Goal: Task Accomplishment & Management: Use online tool/utility

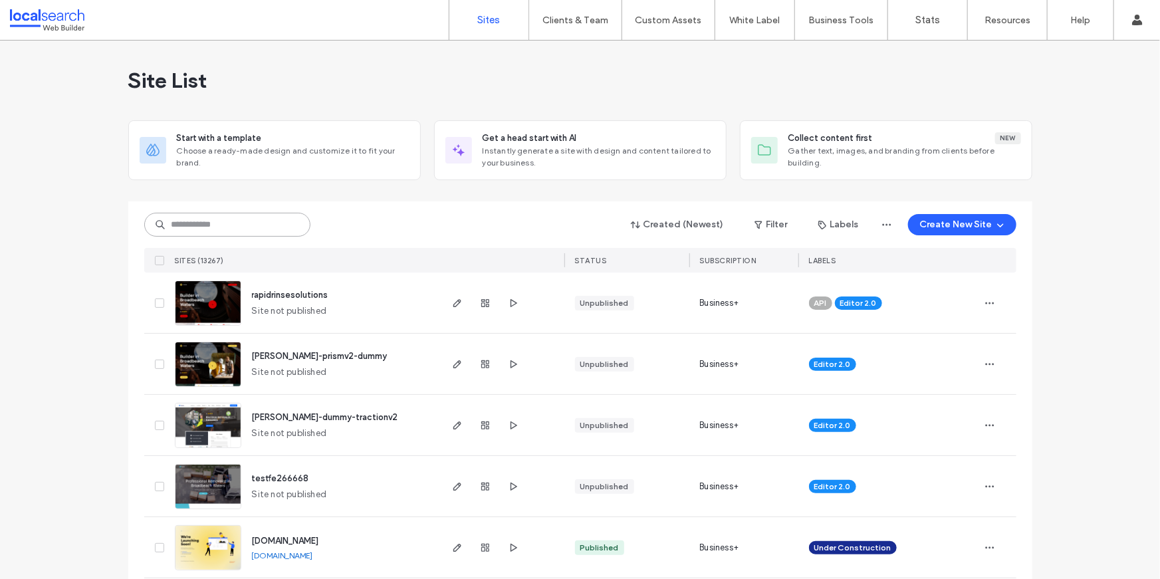
click at [291, 214] on input at bounding box center [227, 225] width 166 height 24
paste input "********"
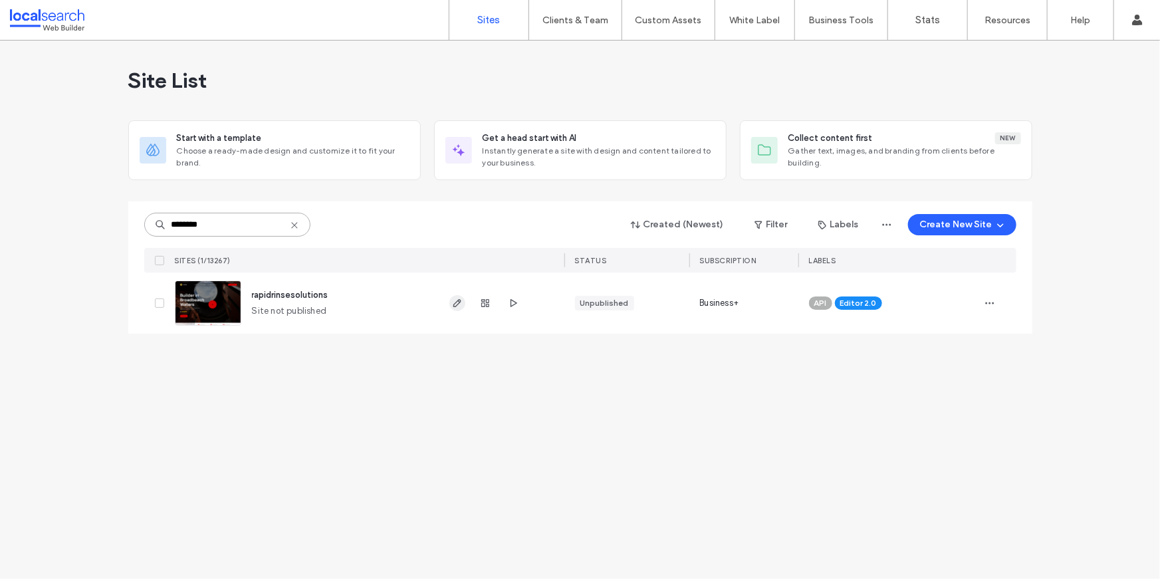
type input "********"
click at [456, 303] on icon "button" at bounding box center [457, 303] width 11 height 11
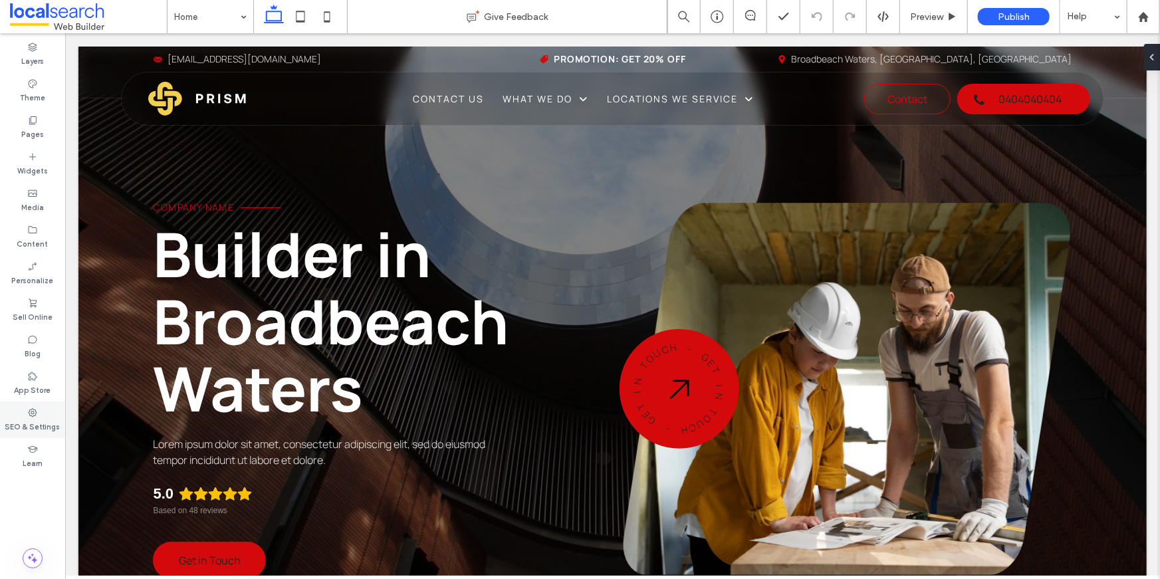
click at [29, 413] on icon at bounding box center [32, 413] width 11 height 11
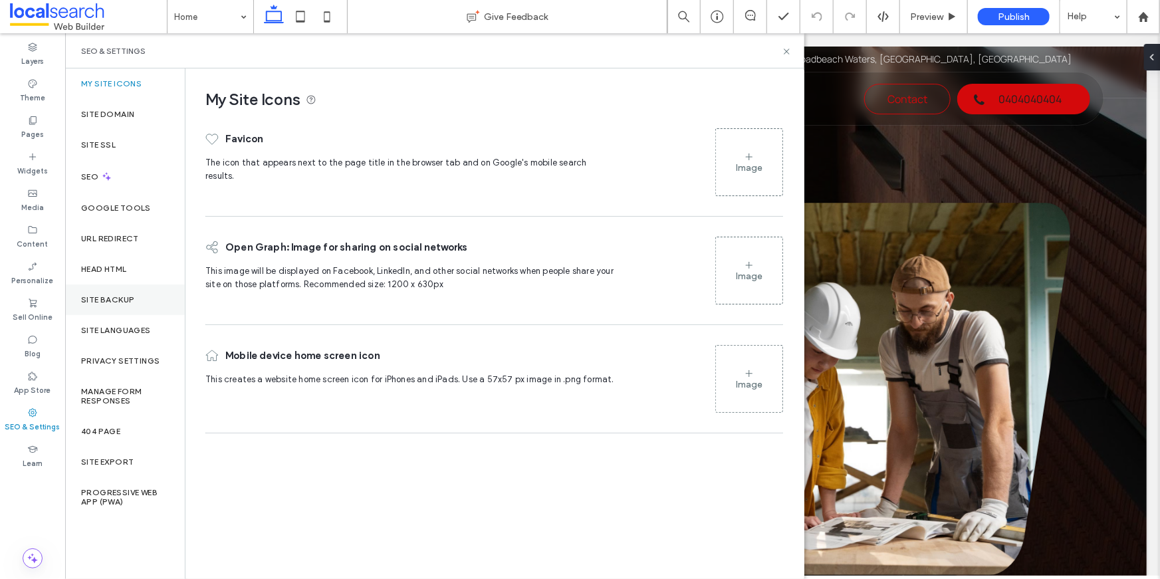
click at [106, 306] on div "Site Backup" at bounding box center [125, 300] width 120 height 31
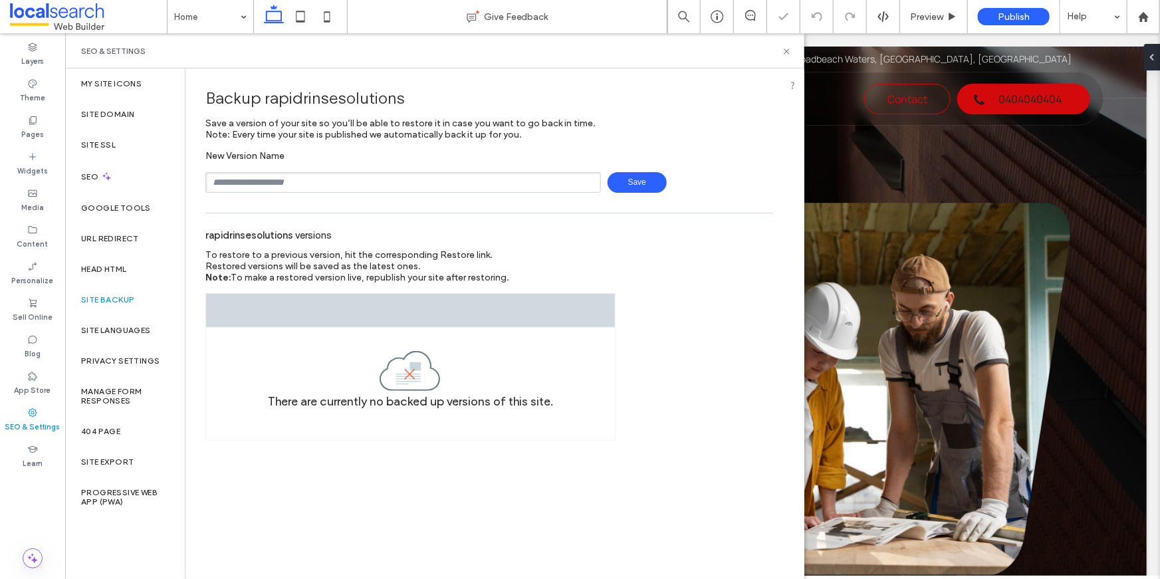
click at [339, 179] on input "text" at bounding box center [403, 182] width 396 height 21
type input "**********"
click at [563, 247] on div "rapidrinsesolutions versions" at bounding box center [489, 234] width 568 height 29
click at [632, 173] on span "Save" at bounding box center [637, 182] width 59 height 21
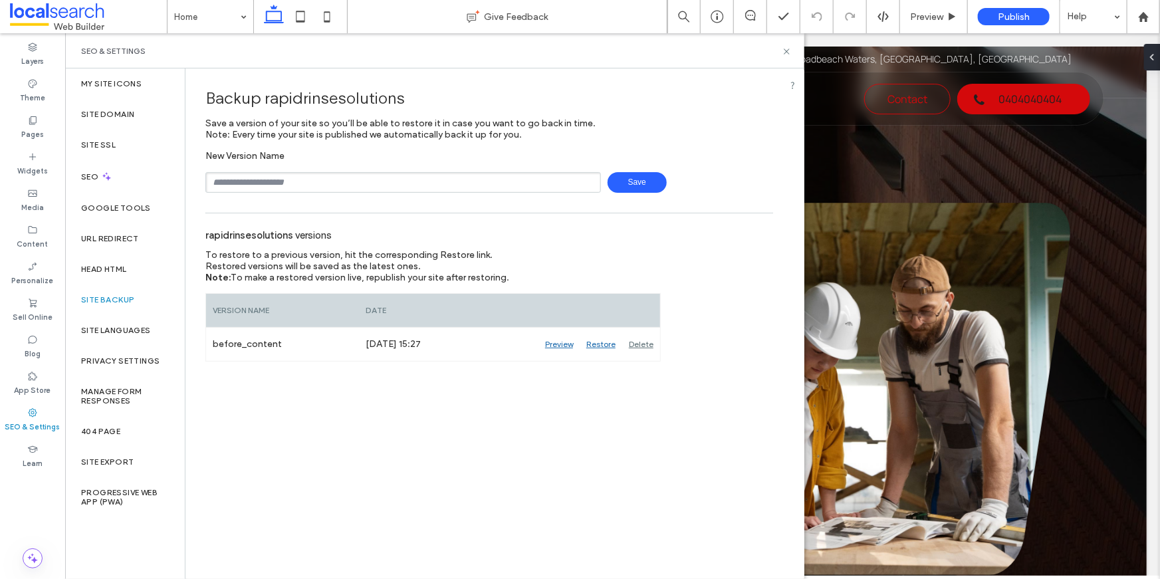
click at [795, 53] on div "SEO & Settings" at bounding box center [434, 50] width 739 height 35
click at [787, 51] on use at bounding box center [786, 51] width 5 height 5
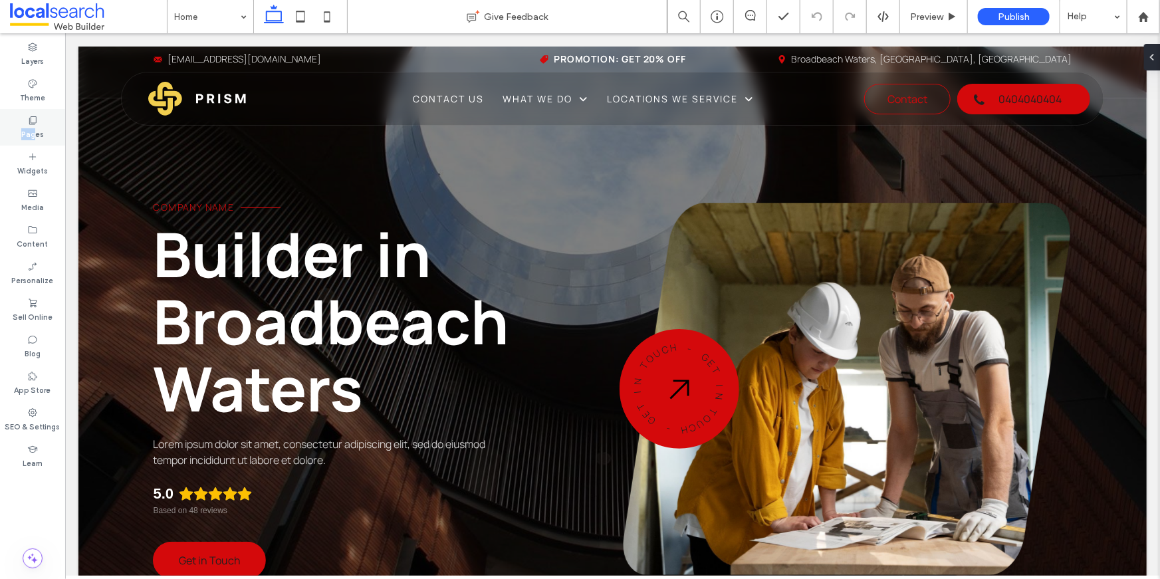
click at [33, 128] on label "Pages" at bounding box center [32, 133] width 23 height 15
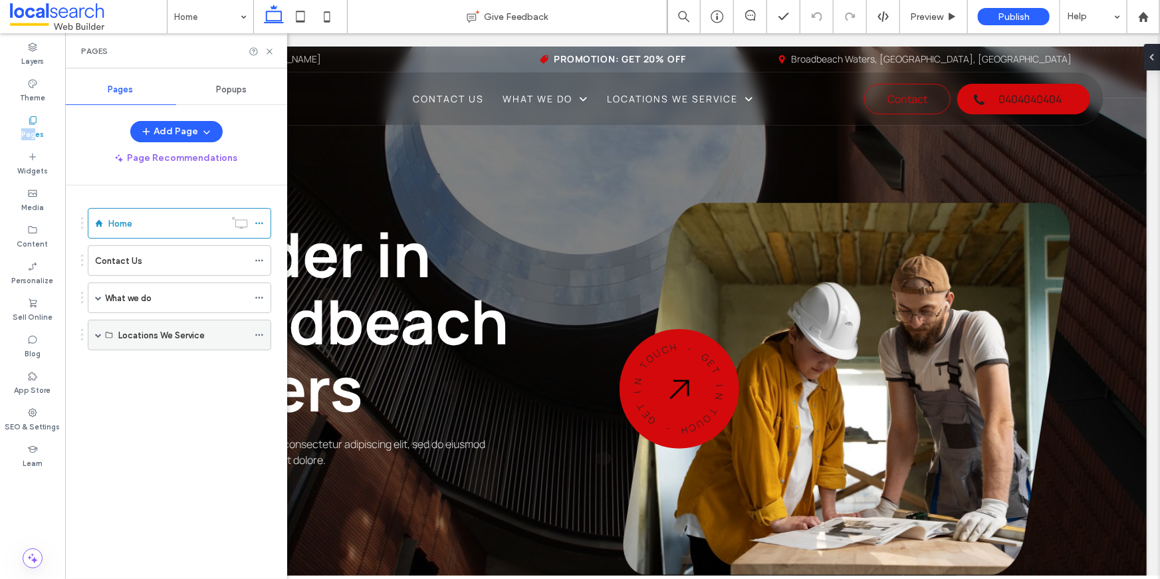
click at [97, 335] on span at bounding box center [98, 335] width 7 height 7
click at [120, 363] on span at bounding box center [121, 365] width 7 height 7
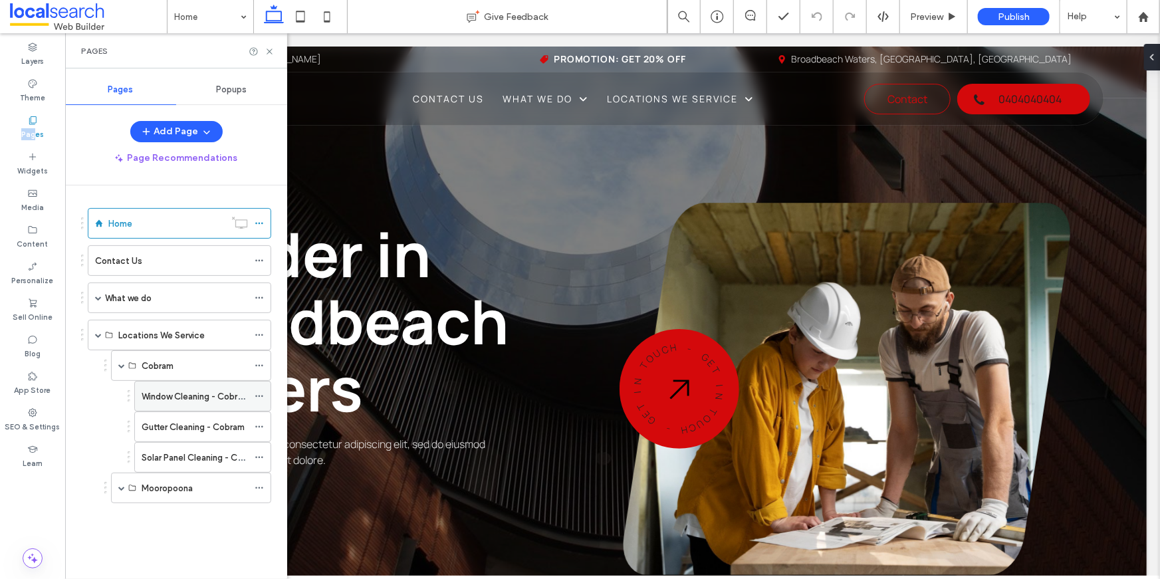
click at [156, 394] on label "Window Cleaning - Cobram" at bounding box center [196, 396] width 108 height 23
click at [270, 51] on use at bounding box center [269, 51] width 5 height 5
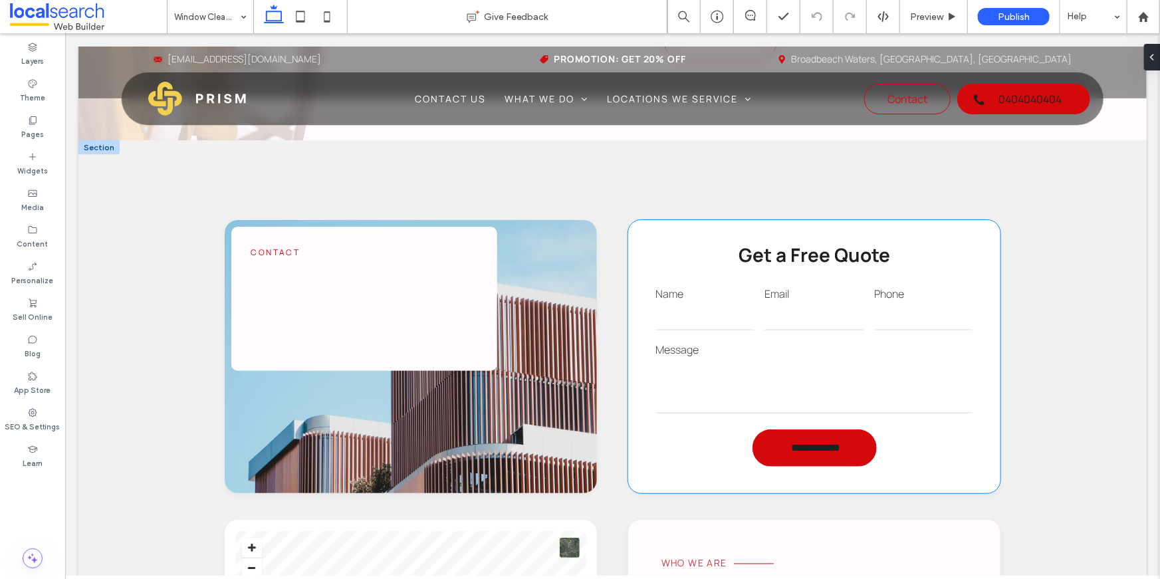
scroll to position [1320, 0]
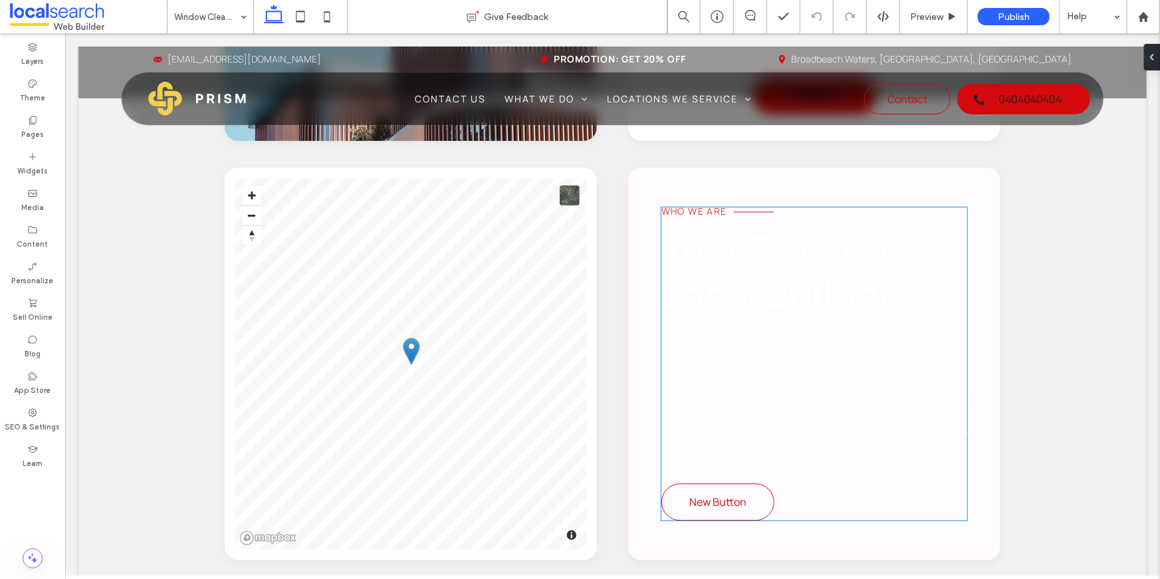
click at [764, 344] on span "Lorem ipsum dolor sit amet, consectetur adipiscing elit, sed do eiusmod temp in…" at bounding box center [814, 392] width 306 height 126
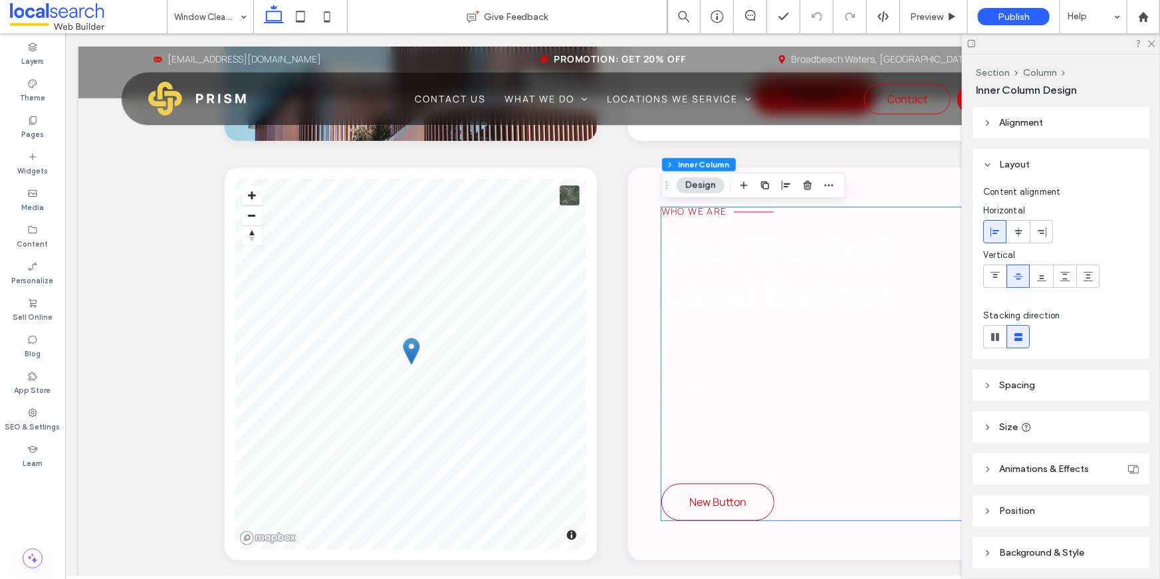
click at [764, 344] on span "Lorem ipsum dolor sit amet, consectetur adipiscing elit, sed do eiusmod temp in…" at bounding box center [814, 392] width 306 height 126
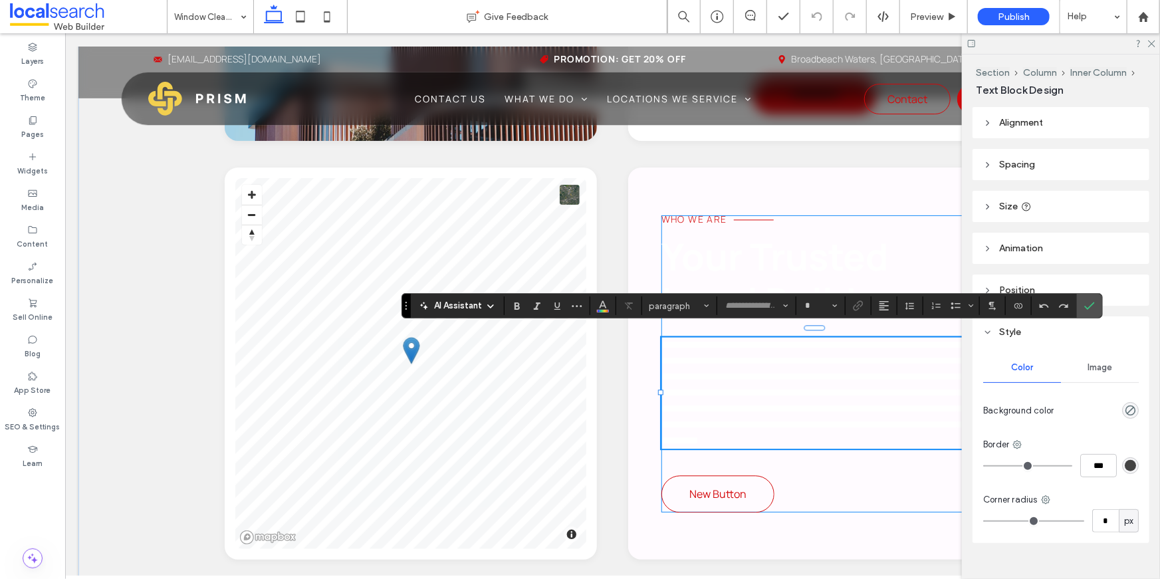
type input "*******"
type input "**"
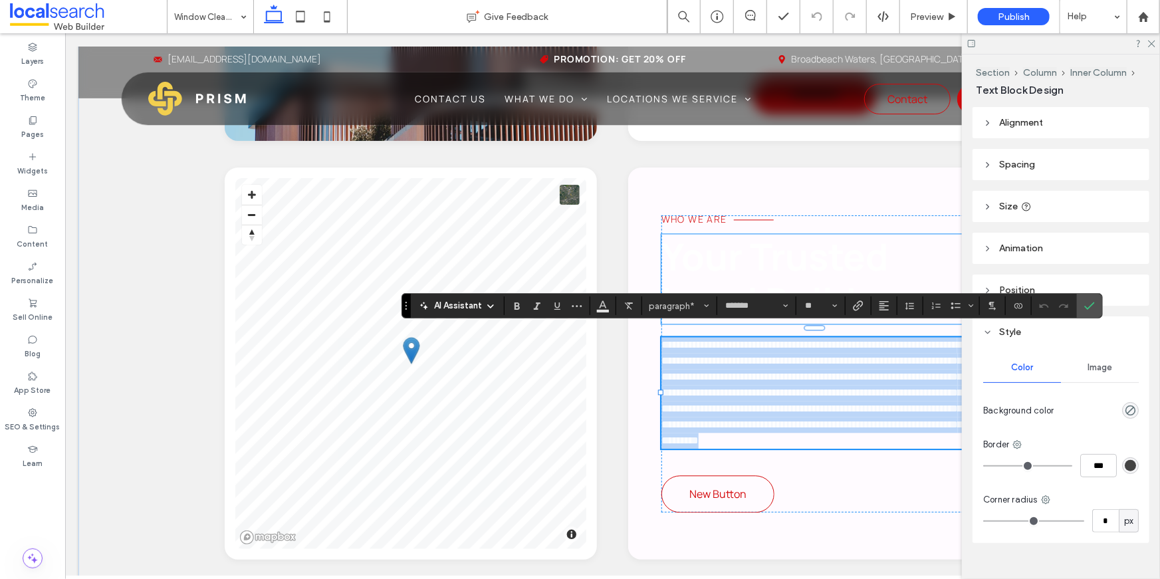
click at [789, 251] on span "Your Trusted Local Builder" at bounding box center [777, 278] width 232 height 96
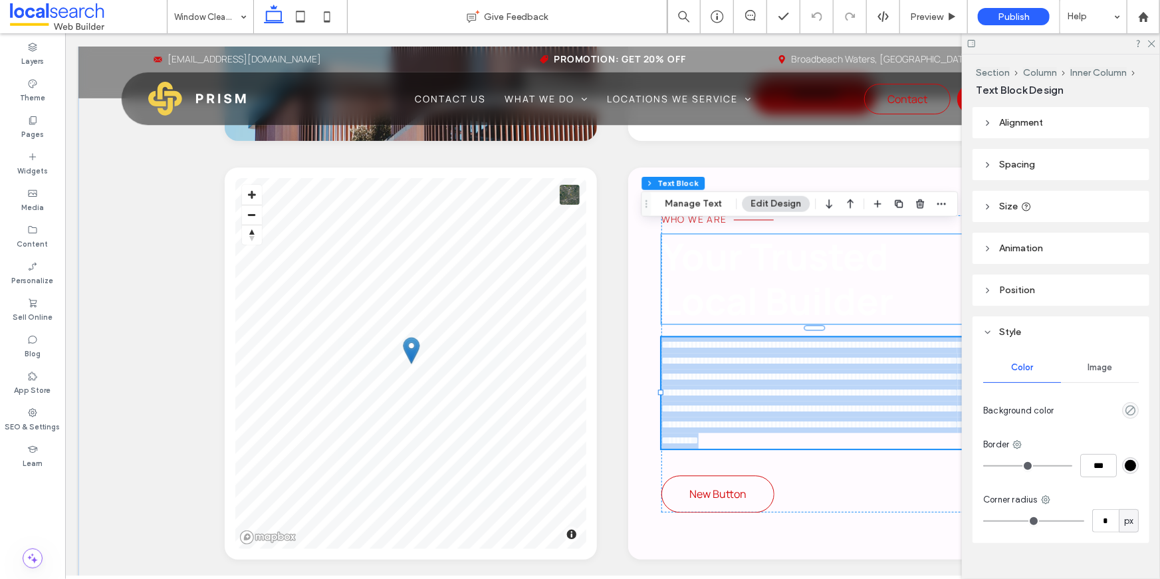
click at [789, 251] on span "Your Trusted Local Builder" at bounding box center [777, 278] width 232 height 96
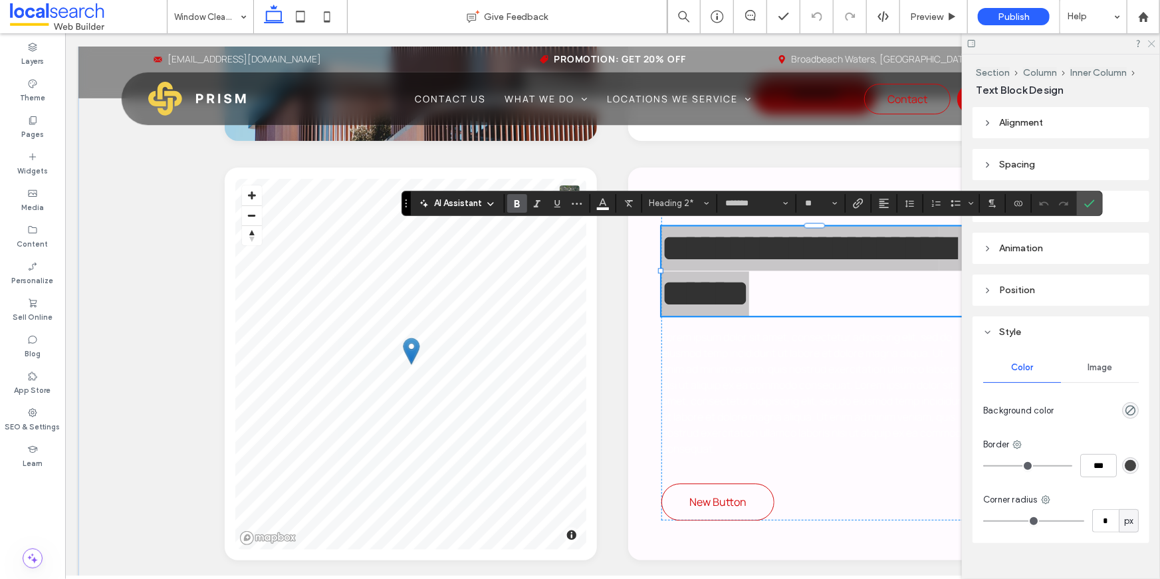
click at [1151, 44] on icon at bounding box center [1151, 43] width 9 height 9
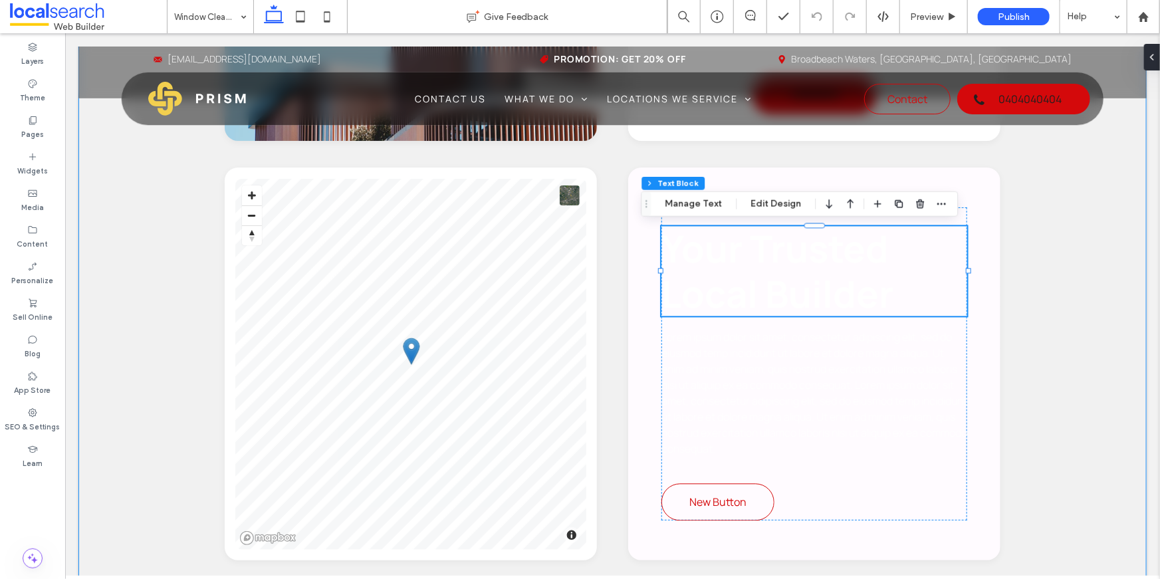
click at [1047, 313] on div "**********" at bounding box center [612, 213] width 1069 height 852
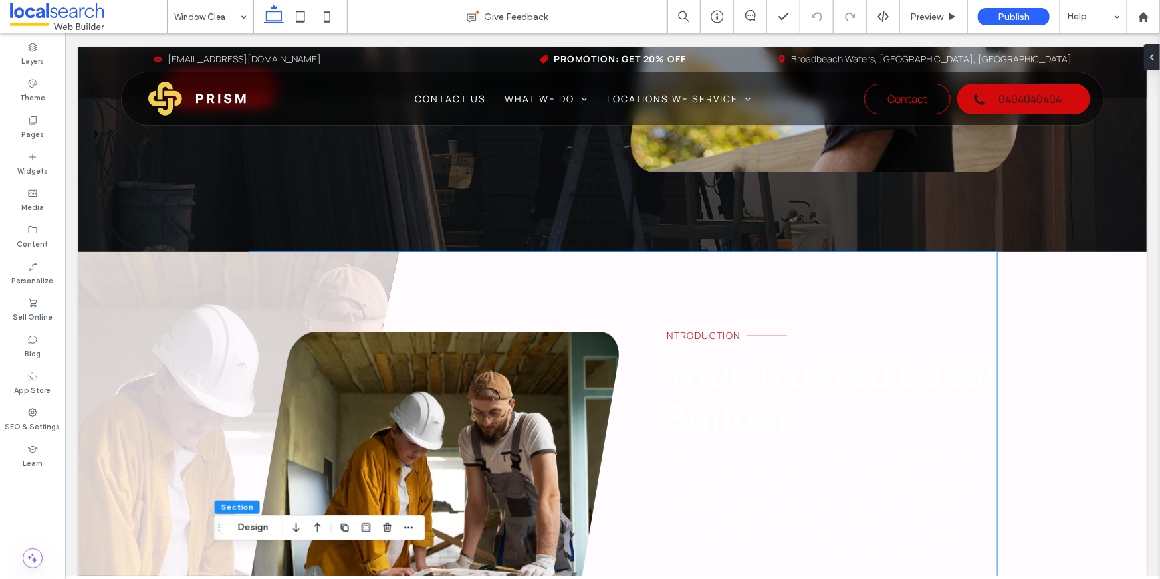
scroll to position [519, 0]
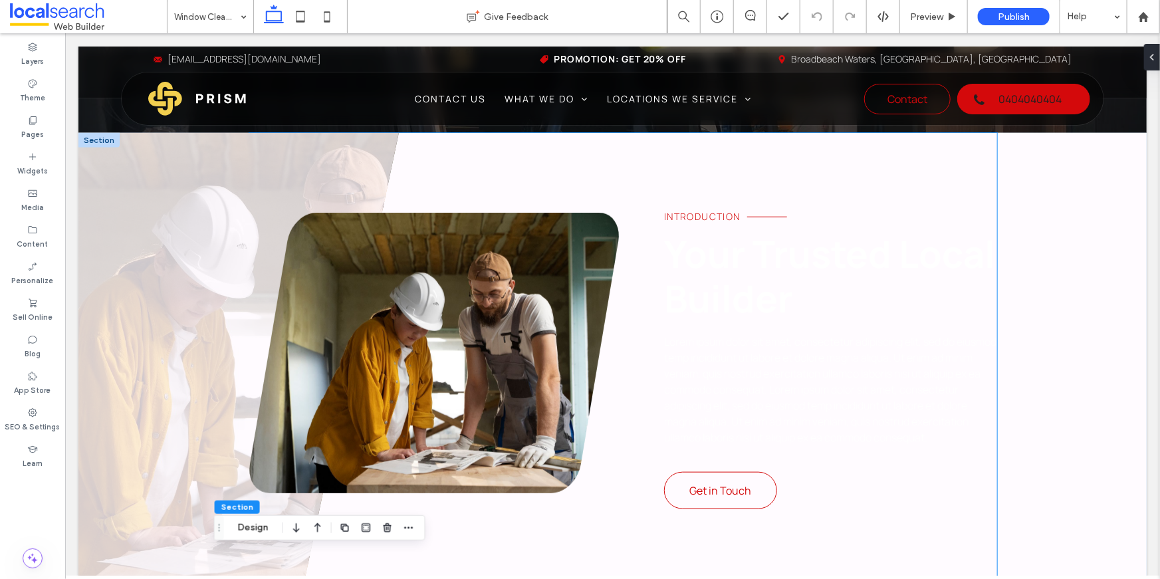
click at [746, 341] on span "Lorem ipsum dolor sit amet, consectetur adipiscing elit, sed do eiusmod temp in…" at bounding box center [830, 389] width 332 height 110
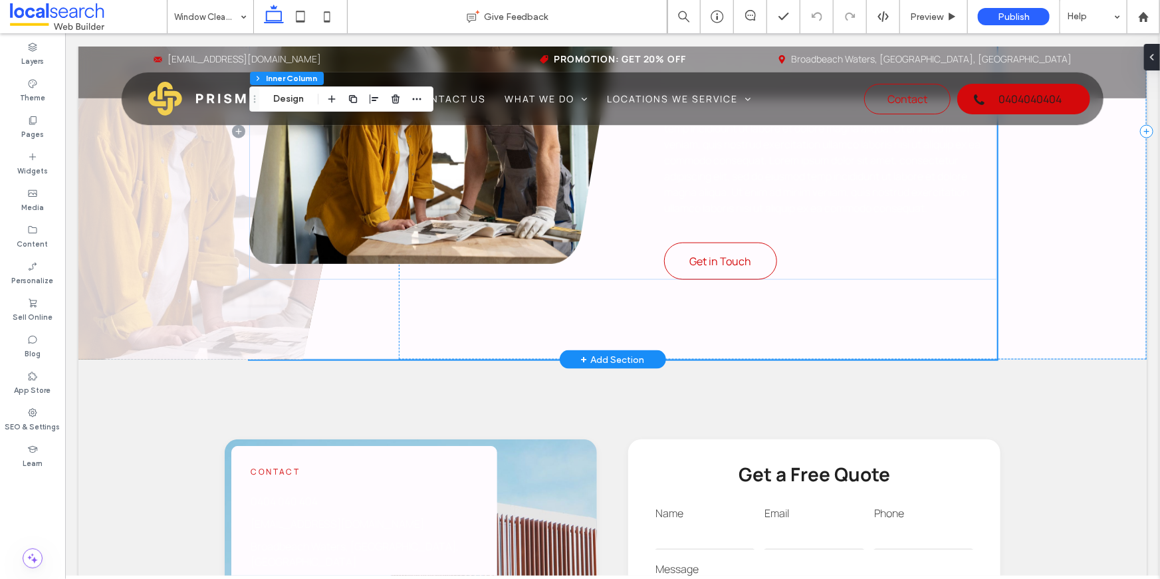
scroll to position [829, 0]
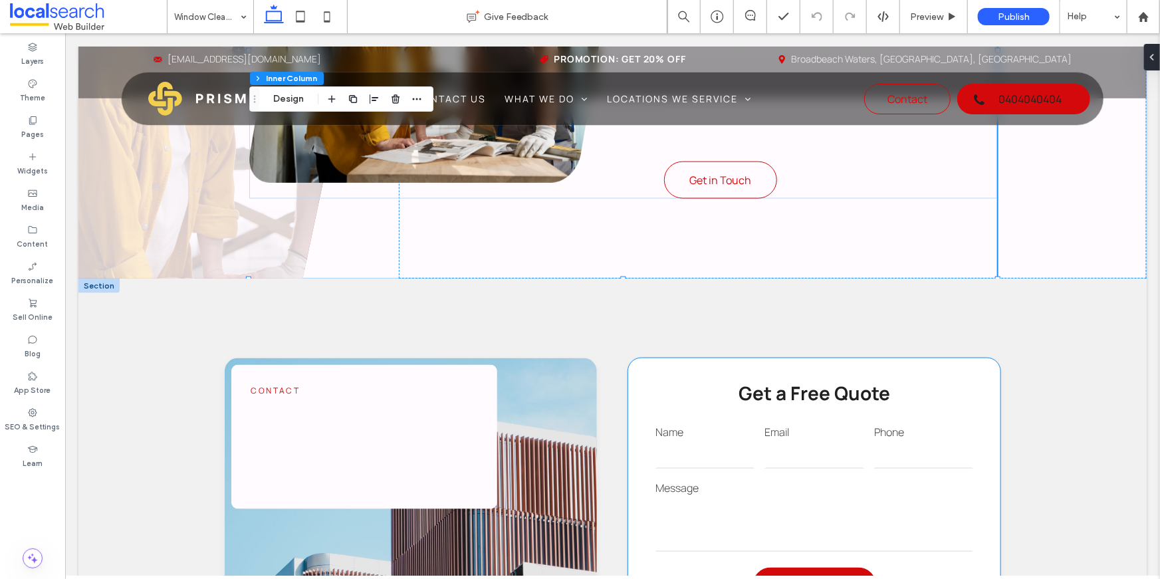
click at [789, 400] on strong "Get a Free Quote" at bounding box center [814, 392] width 152 height 25
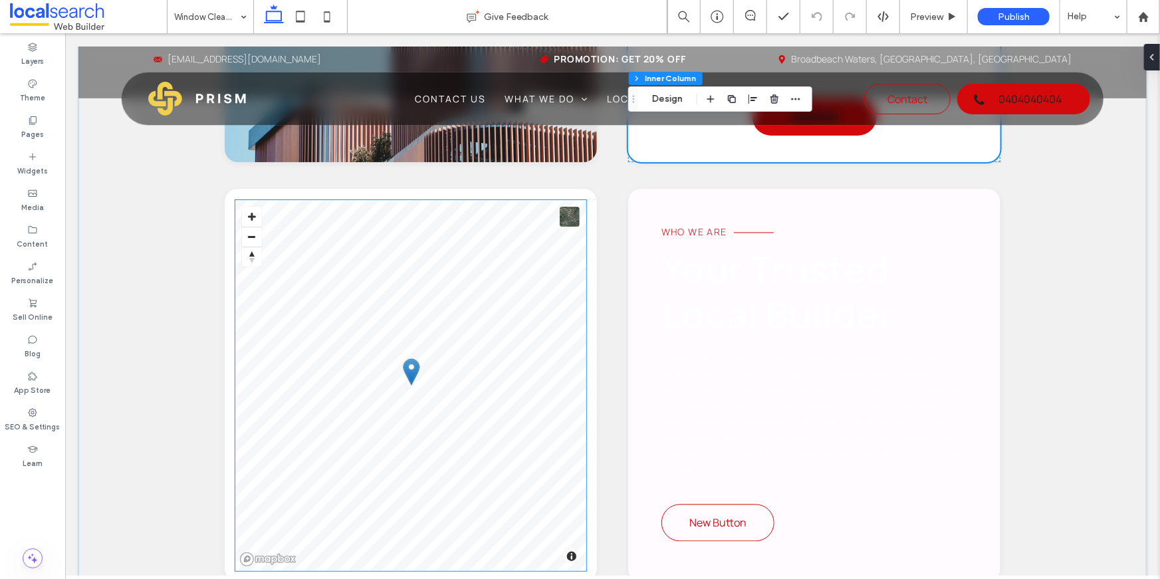
scroll to position [1291, 0]
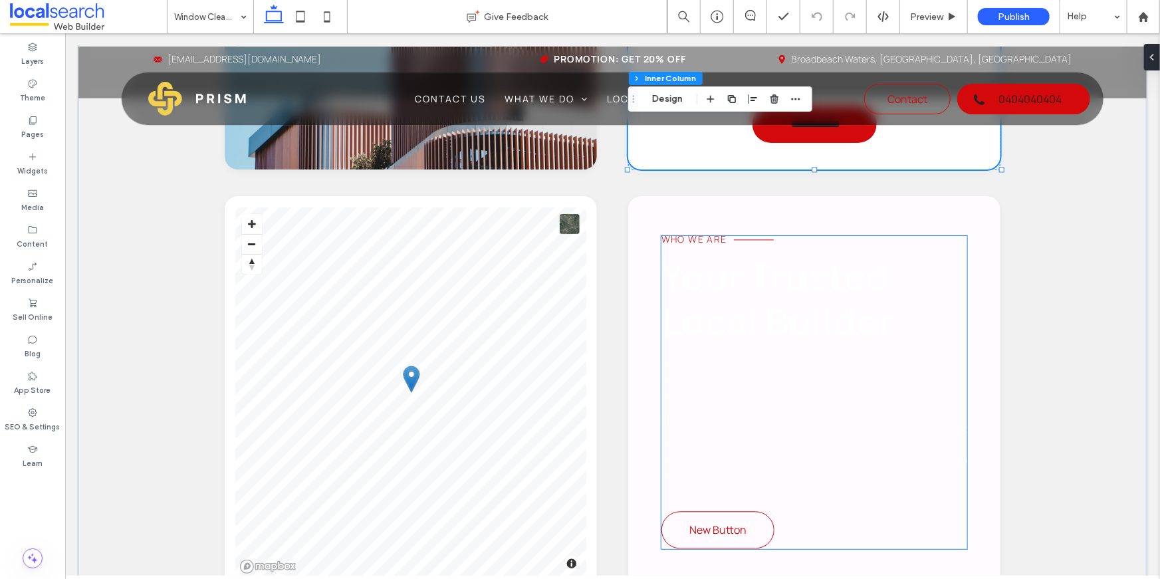
click at [737, 406] on span "Lorem ipsum dolor sit amet, consectetur adipiscing elit, sed do eiusmod temp in…" at bounding box center [814, 421] width 306 height 126
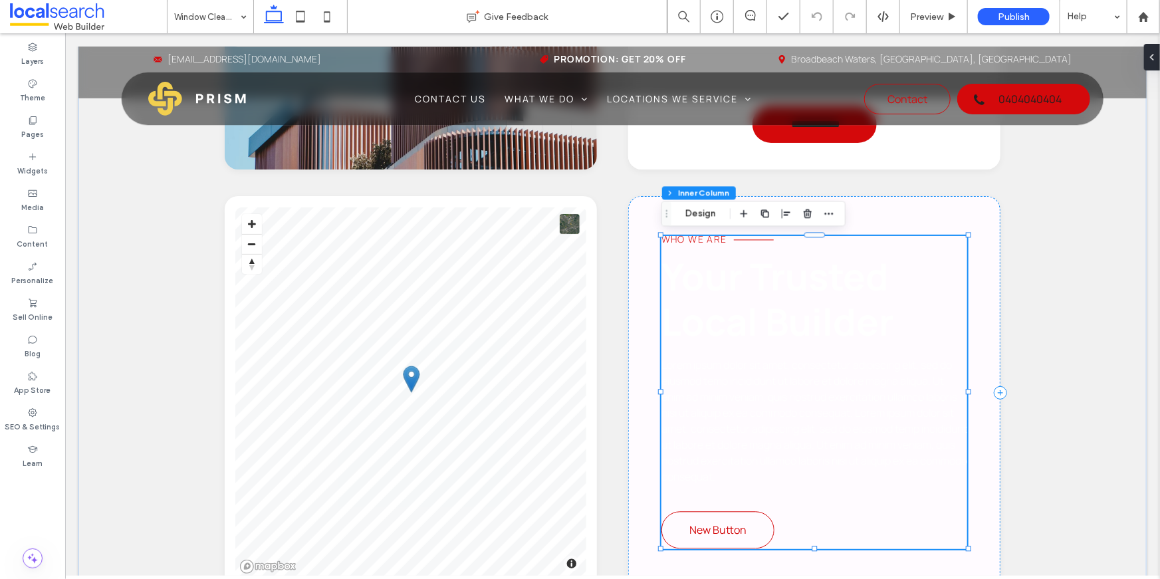
click at [737, 406] on span "Lorem ipsum dolor sit amet, consectetur adipiscing elit, sed do eiusmod temp in…" at bounding box center [814, 421] width 306 height 126
type input "*******"
type input "**"
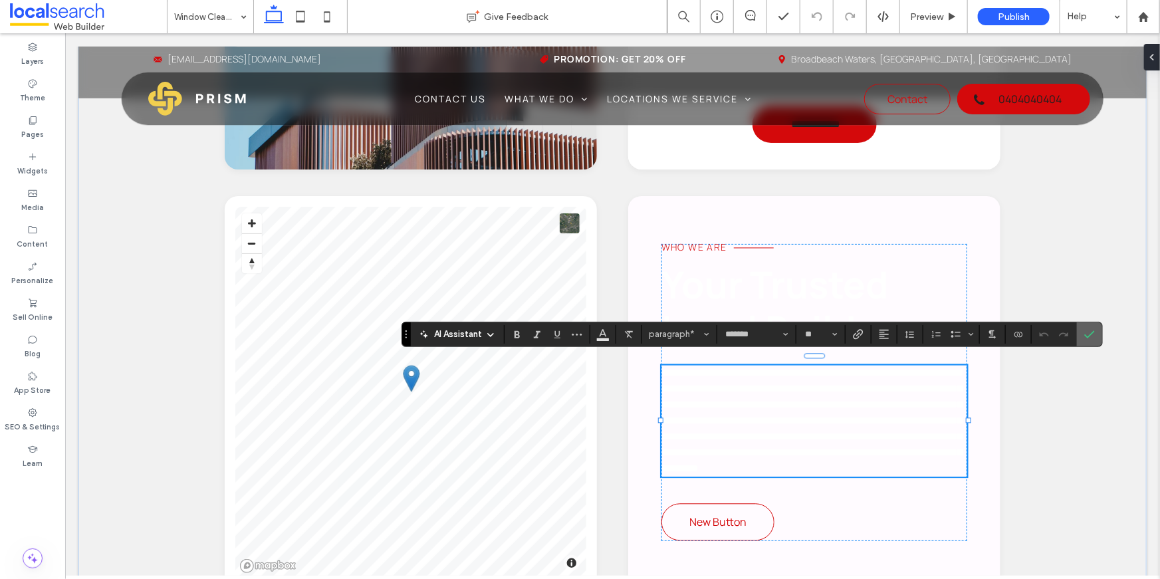
click at [1090, 334] on icon "Confirm" at bounding box center [1090, 334] width 11 height 11
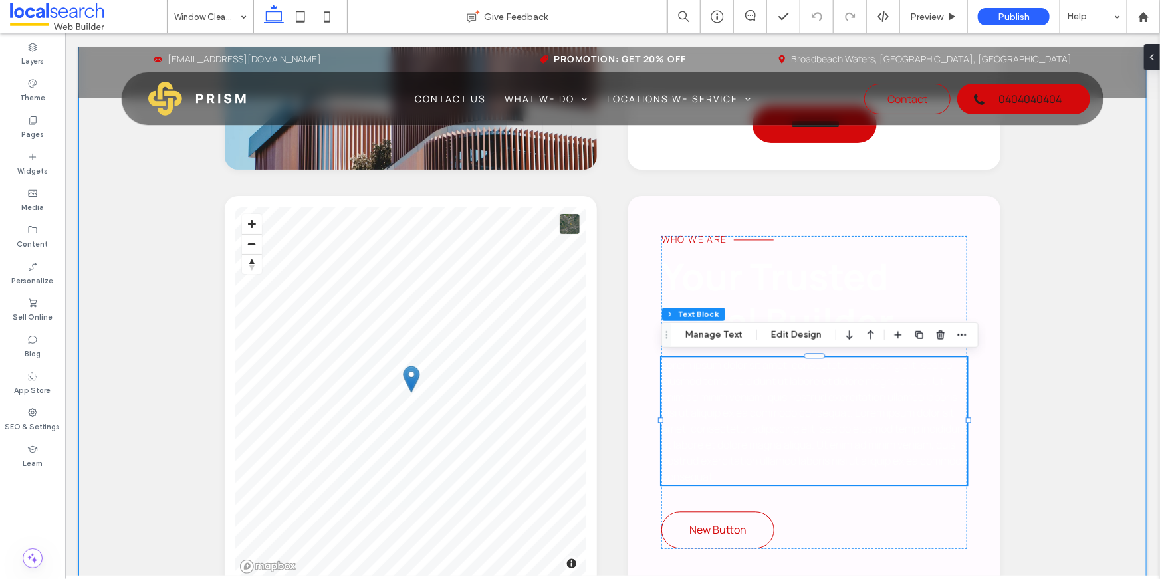
click at [1068, 325] on div "**********" at bounding box center [612, 242] width 1069 height 852
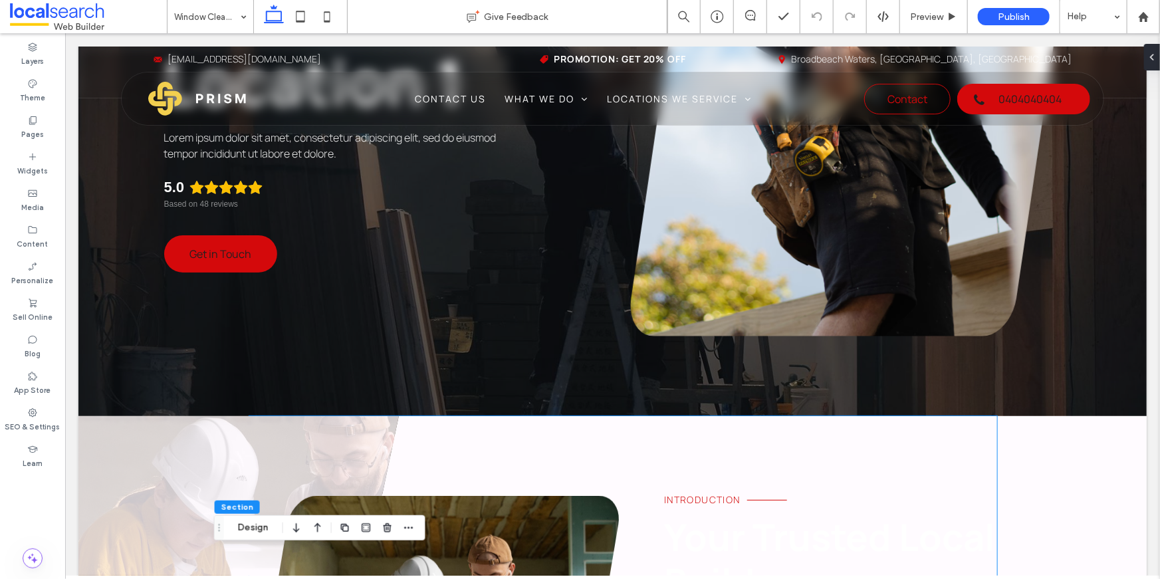
scroll to position [139, 0]
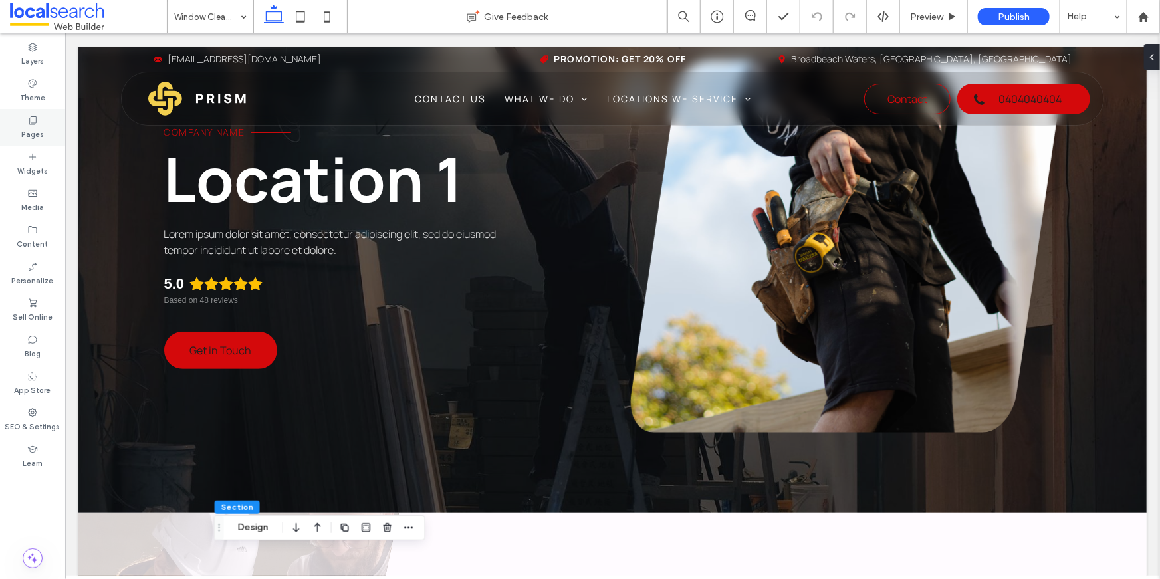
click at [43, 134] on div "Pages" at bounding box center [32, 127] width 65 height 37
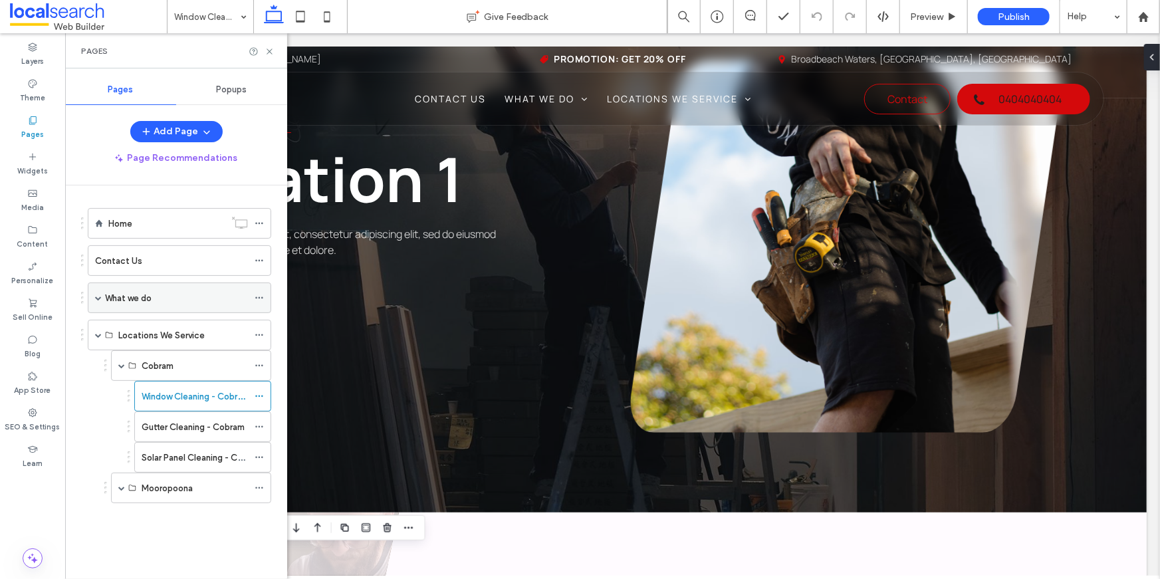
click at [95, 292] on span at bounding box center [98, 297] width 7 height 29
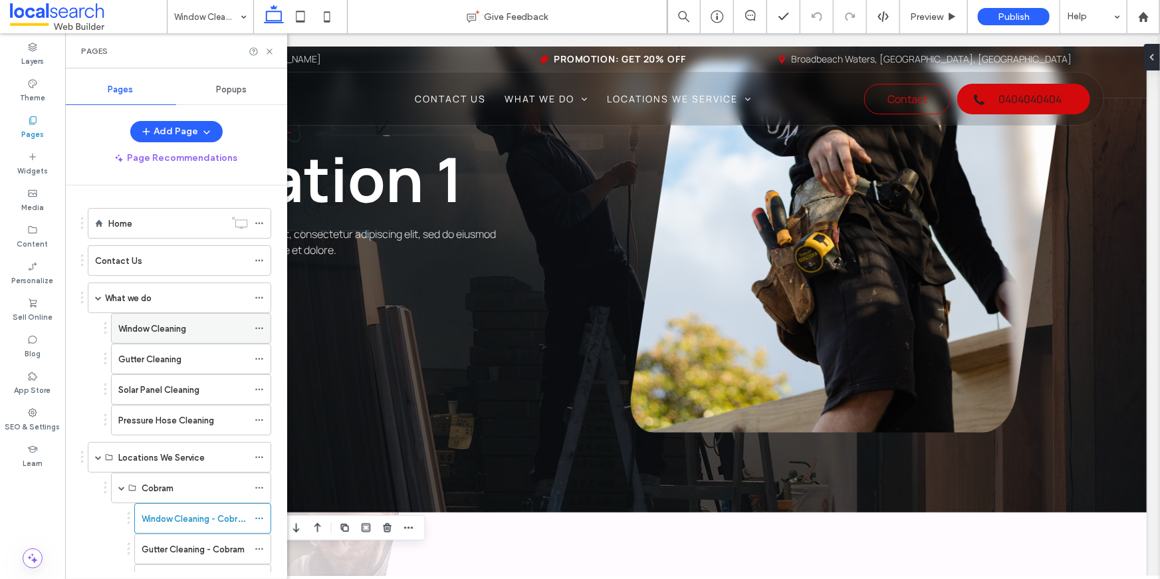
click at [126, 325] on label "Window Cleaning" at bounding box center [152, 328] width 68 height 23
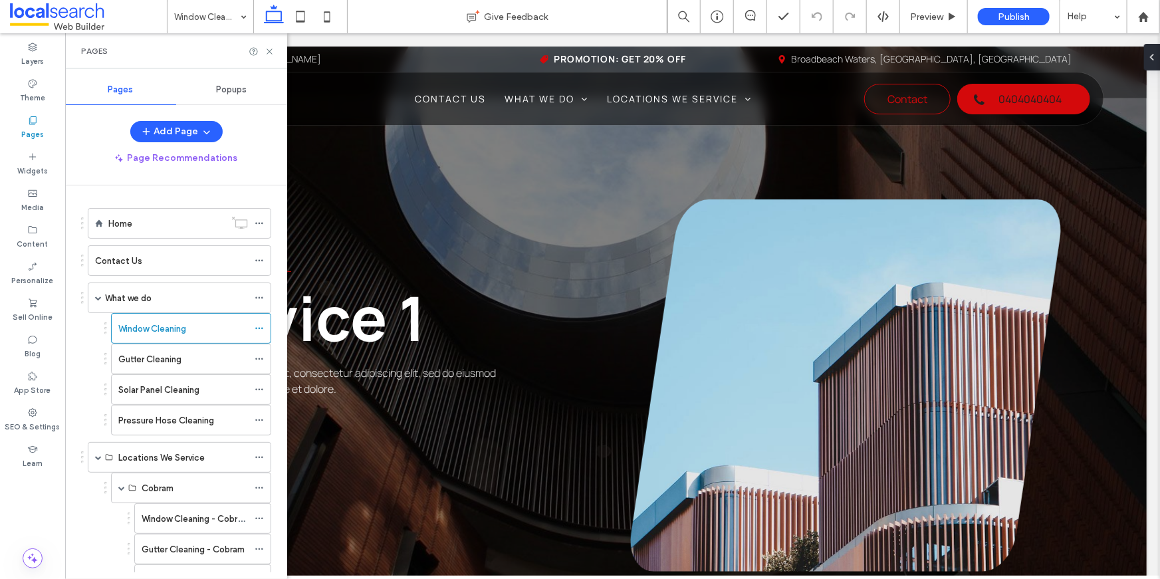
scroll to position [903, 0]
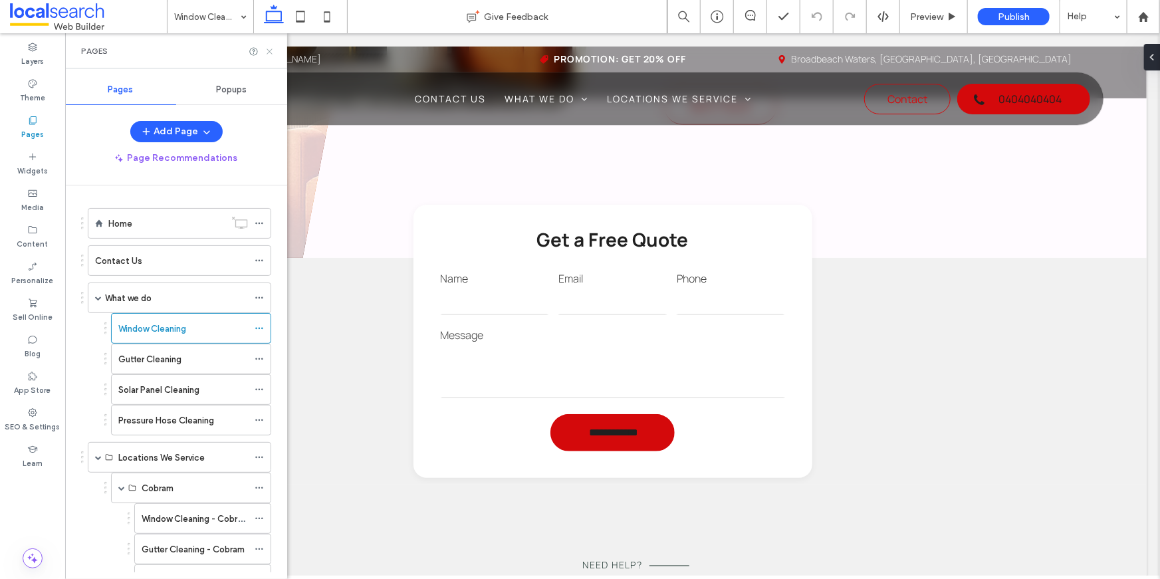
click at [272, 55] on icon at bounding box center [270, 52] width 10 height 10
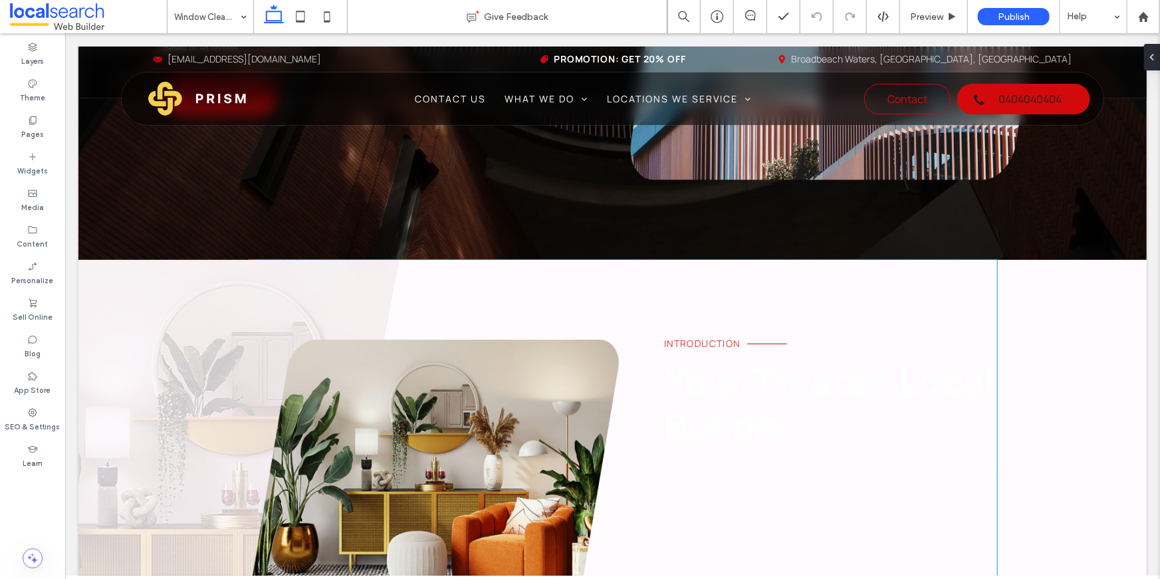
scroll to position [579, 0]
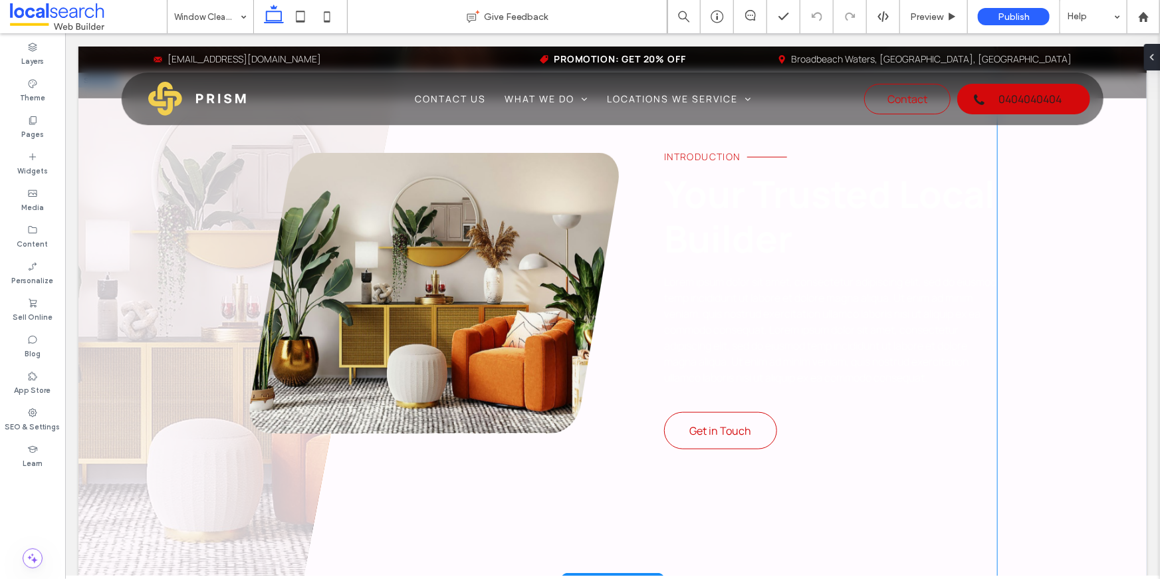
click at [701, 296] on span "Lorem ipsum dolor sit amet, consectetur adipiscing elit, sed do eiusmod temp in…" at bounding box center [830, 329] width 332 height 110
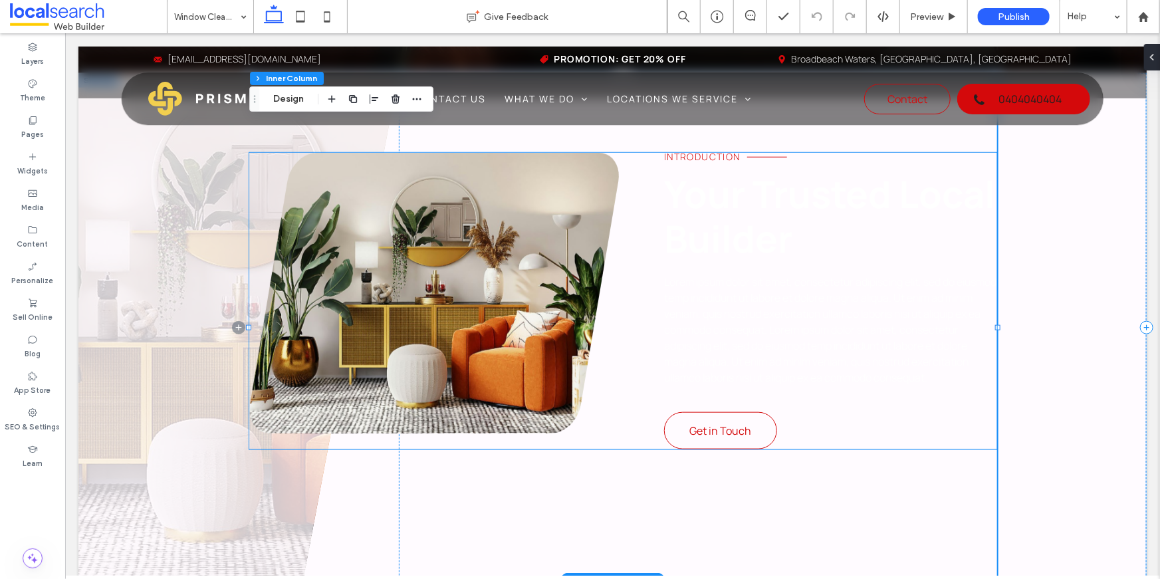
click at [721, 267] on div "Introduction Your Trusted Local Builder Lorem ipsum dolor sit amet, consectetur…" at bounding box center [830, 300] width 333 height 297
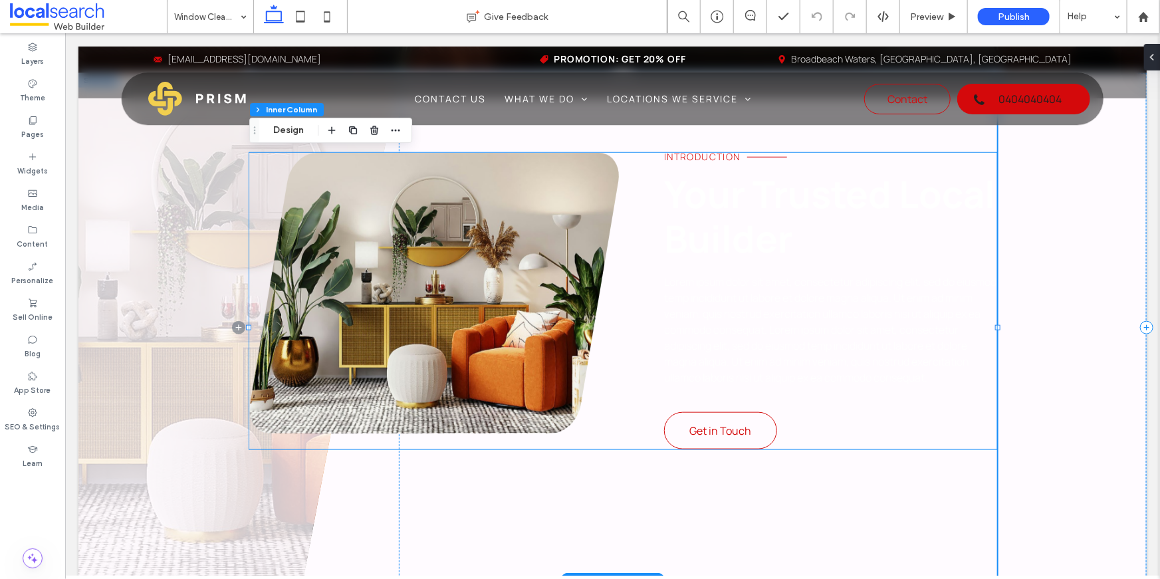
click at [721, 267] on div "Introduction Your Trusted Local Builder Lorem ipsum dolor sit amet, consectetur…" at bounding box center [830, 300] width 333 height 297
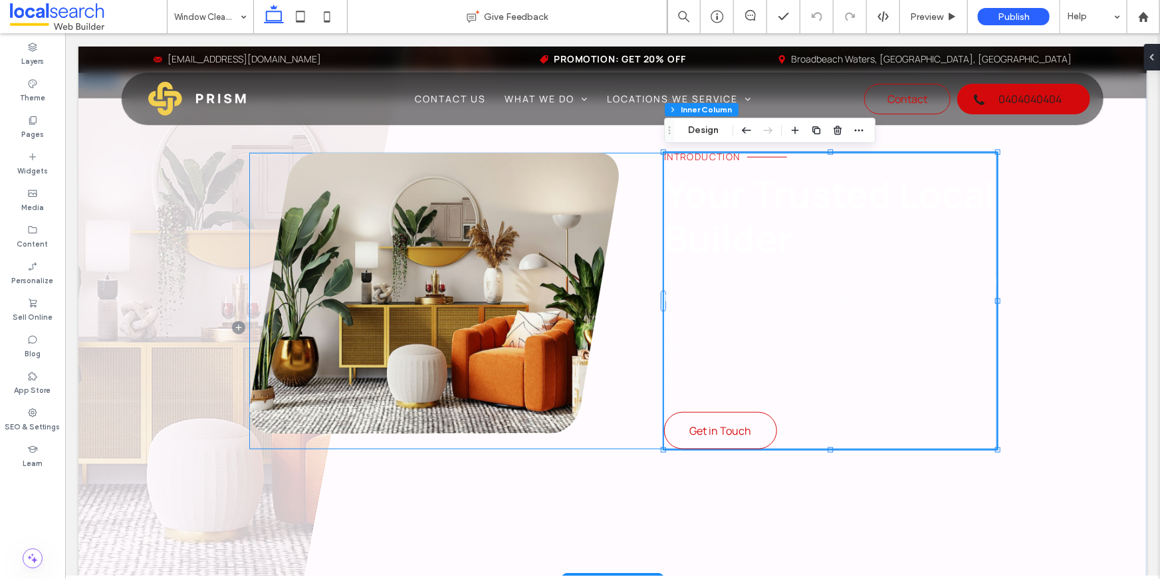
click at [741, 272] on div "Introduction Your Trusted Local Builder Lorem ipsum dolor sit amet, consectetur…" at bounding box center [830, 300] width 333 height 297
click at [780, 334] on span "Lorem ipsum dolor sit amet, consectetur adipiscing elit, sed do eiusmod temp in…" at bounding box center [830, 329] width 332 height 110
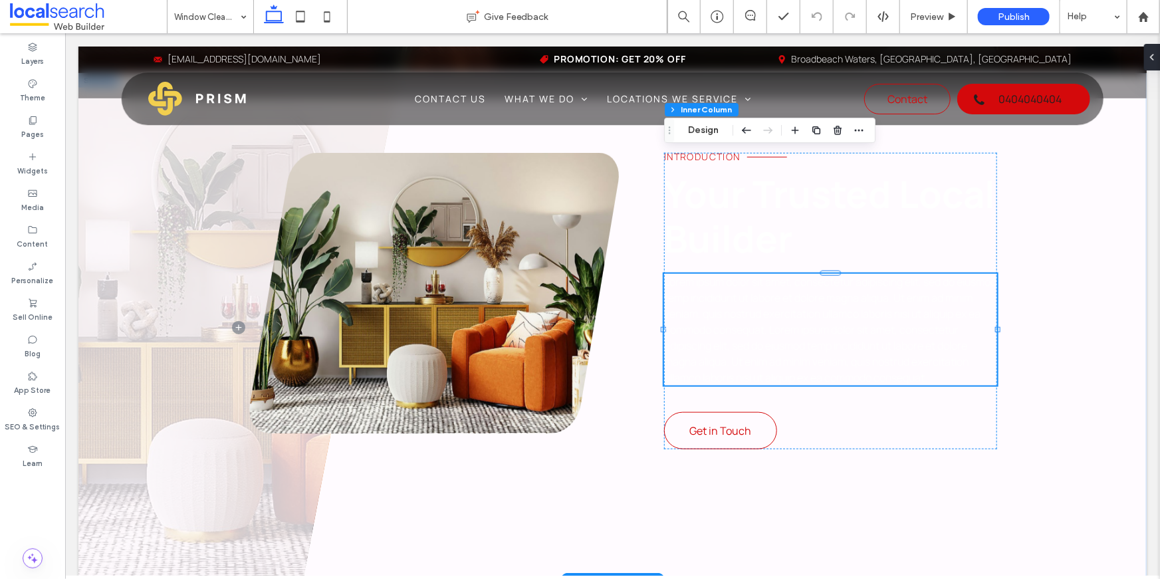
click at [780, 334] on div "Lorem ipsum dolor sit amet, consectetur adipiscing elit, sed do eiusmod temp in…" at bounding box center [830, 329] width 333 height 112
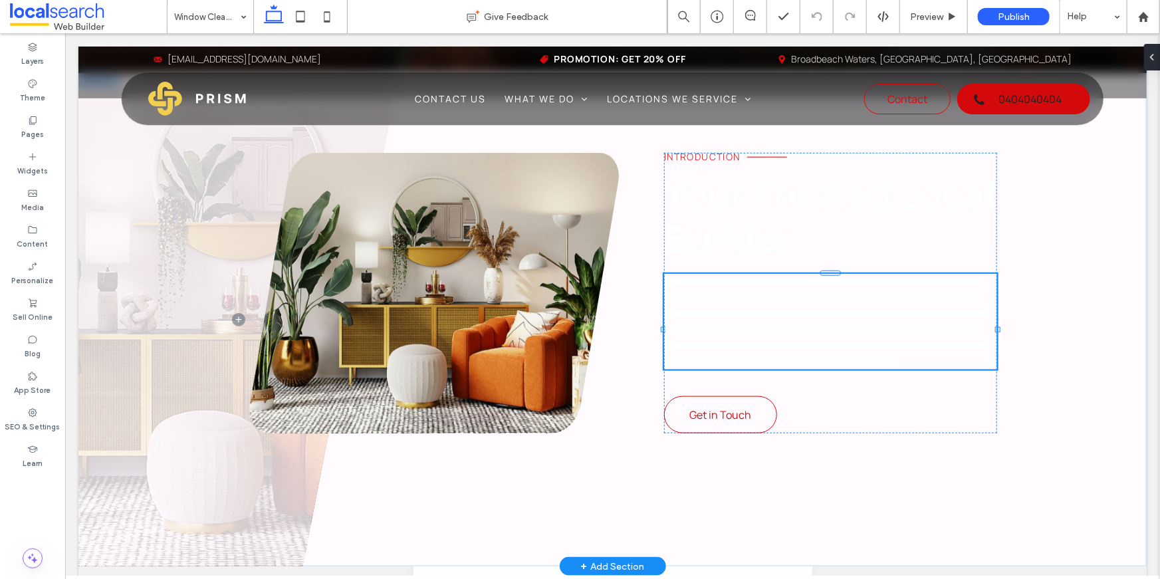
type input "*******"
type input "**"
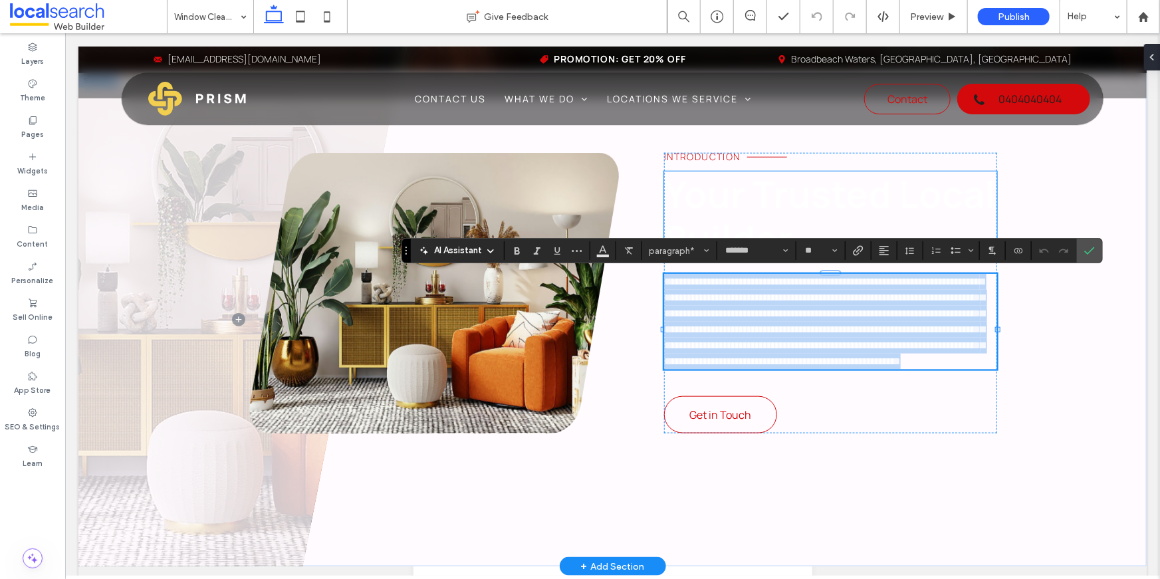
click at [771, 213] on span "Your Trusted Local Builder" at bounding box center [829, 216] width 331 height 96
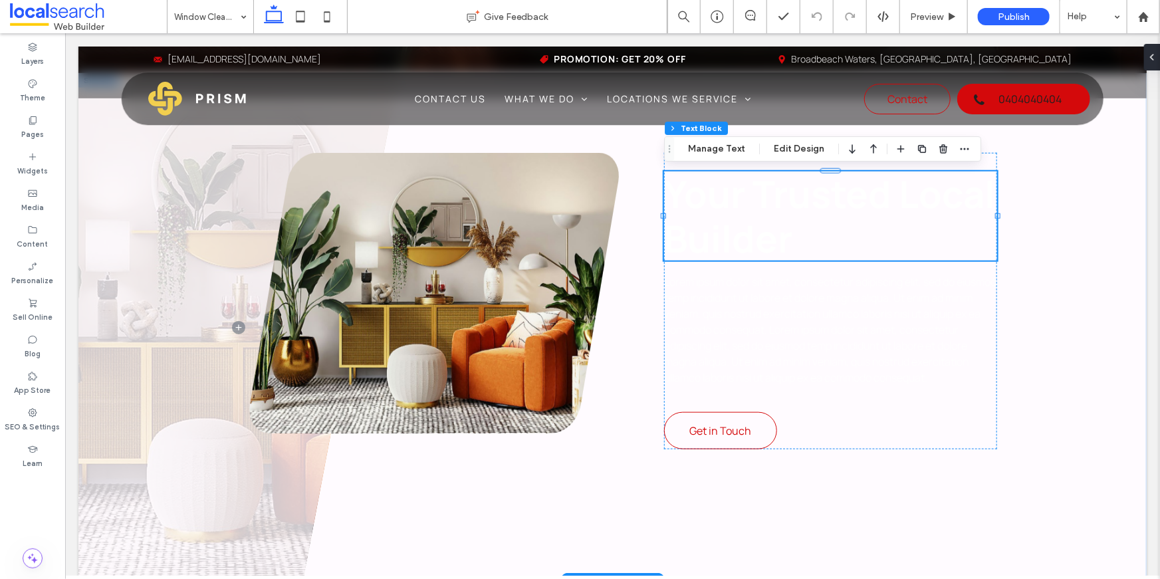
click at [771, 213] on span "Your Trusted Local Builder" at bounding box center [829, 216] width 331 height 96
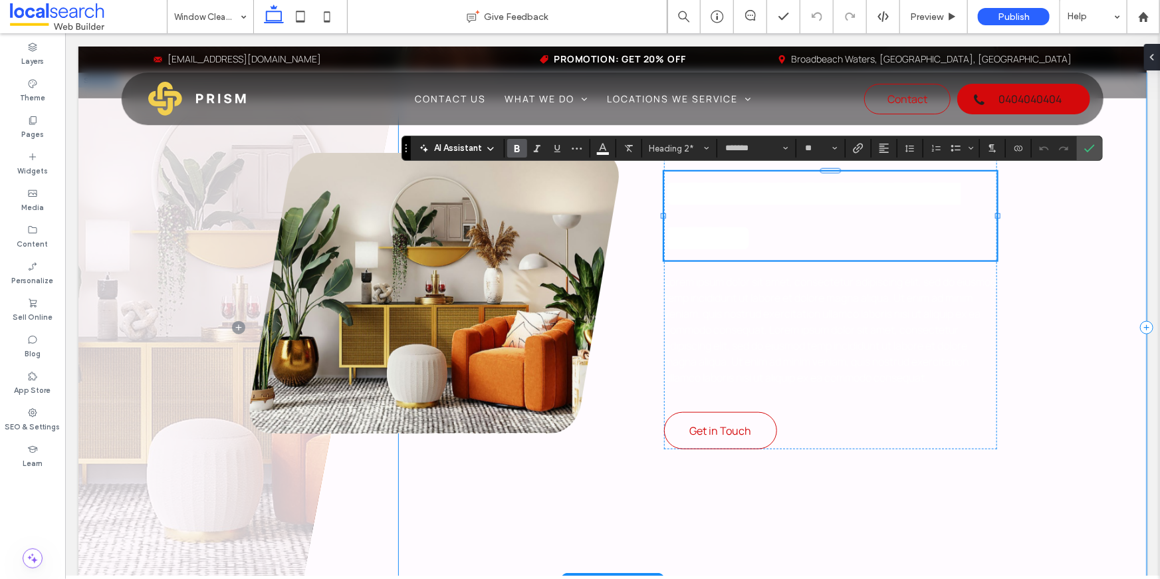
click at [1034, 356] on div "**********" at bounding box center [772, 326] width 748 height 509
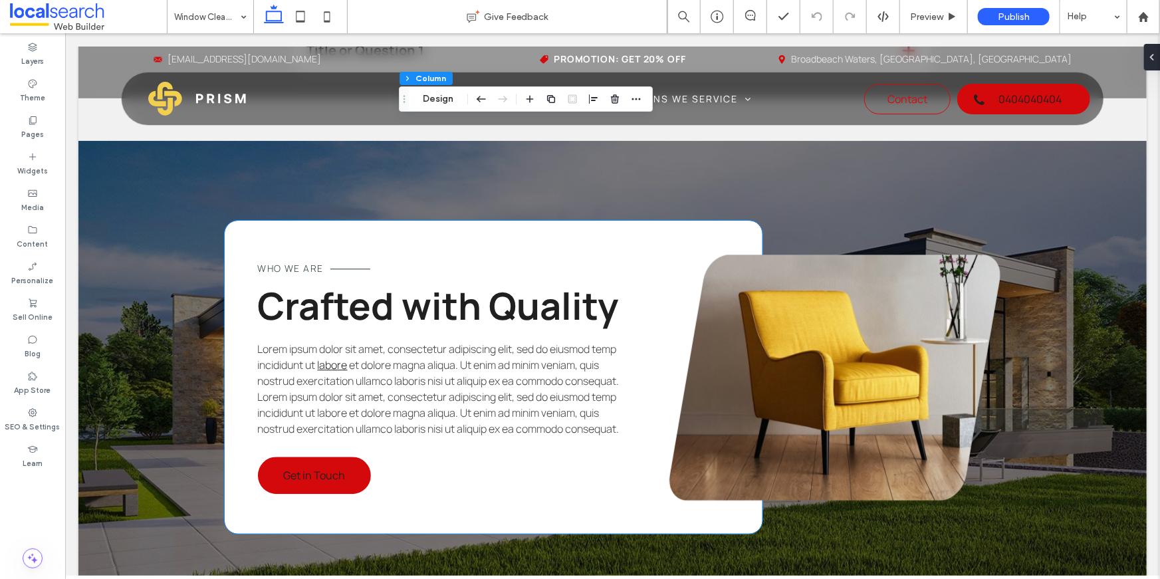
scroll to position [1637, 0]
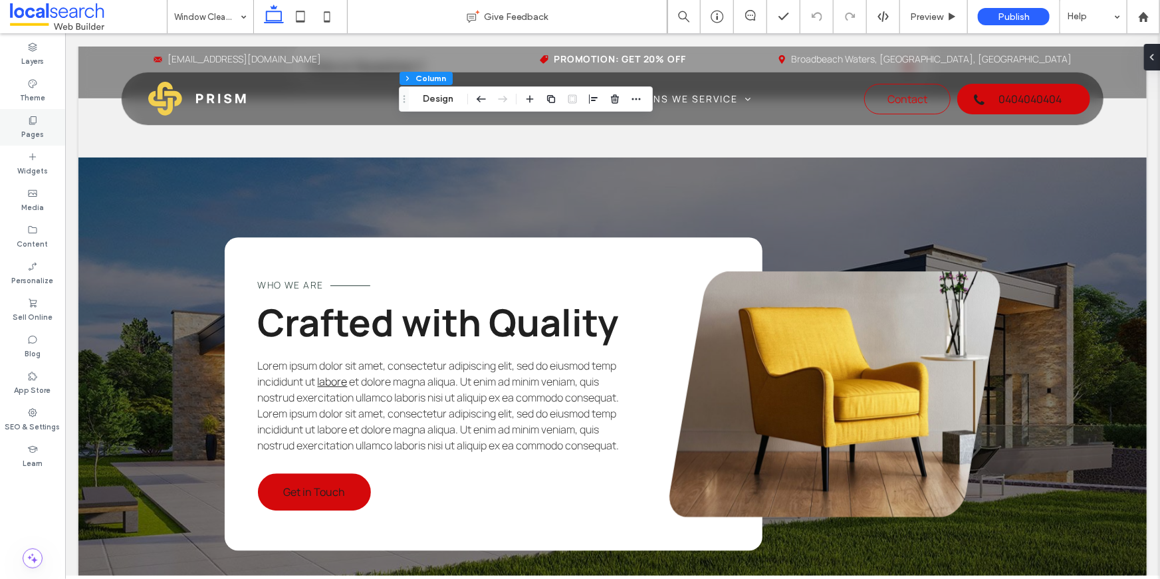
click at [27, 130] on label "Pages" at bounding box center [32, 133] width 23 height 15
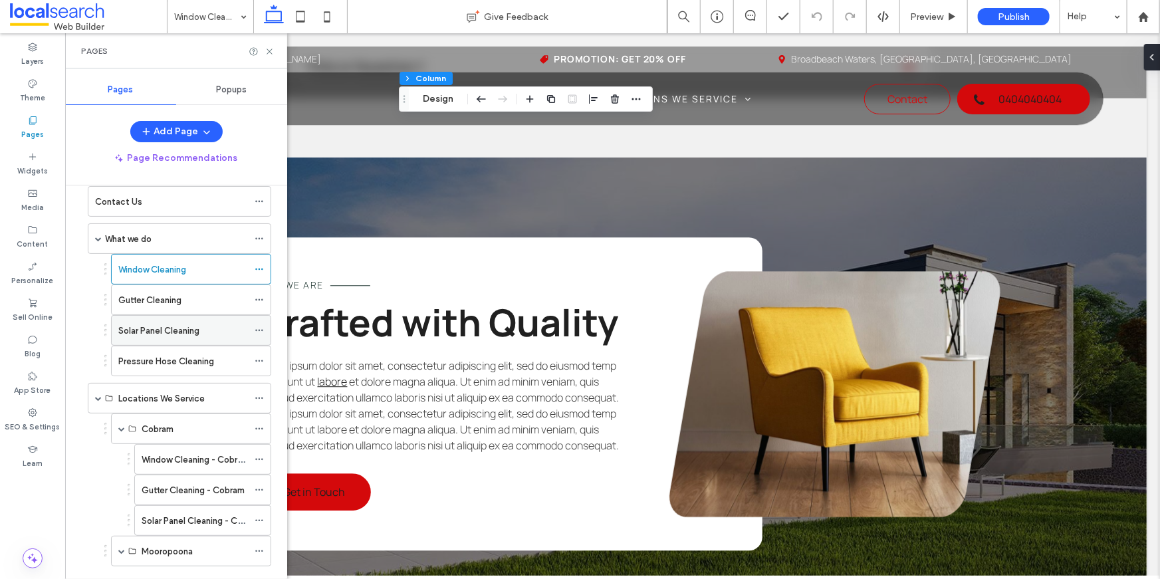
scroll to position [51, 0]
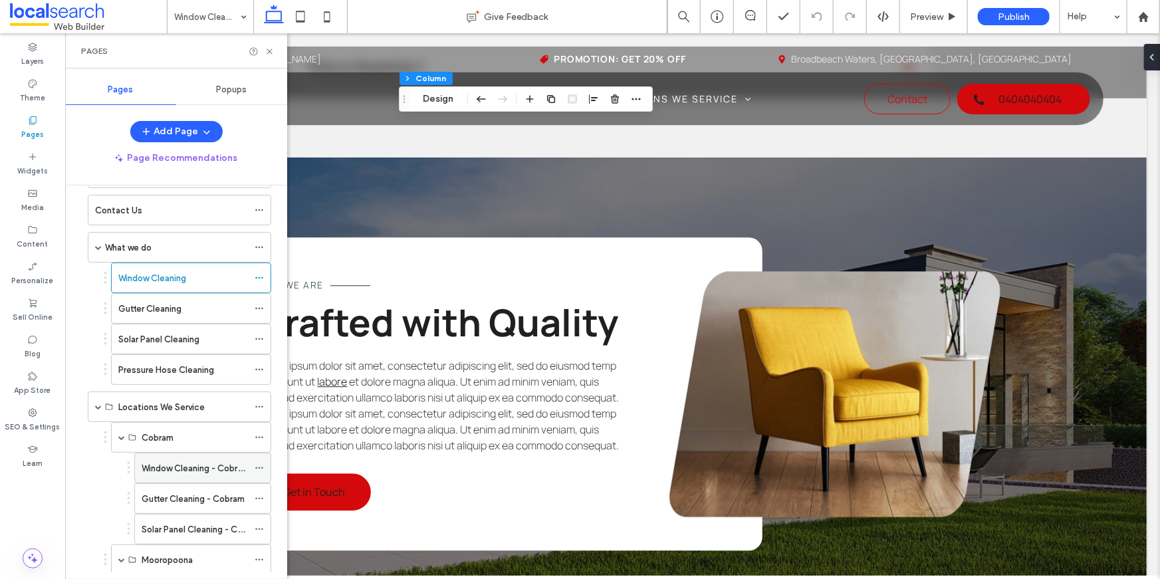
click at [160, 468] on label "Window Cleaning - Cobram" at bounding box center [196, 468] width 108 height 23
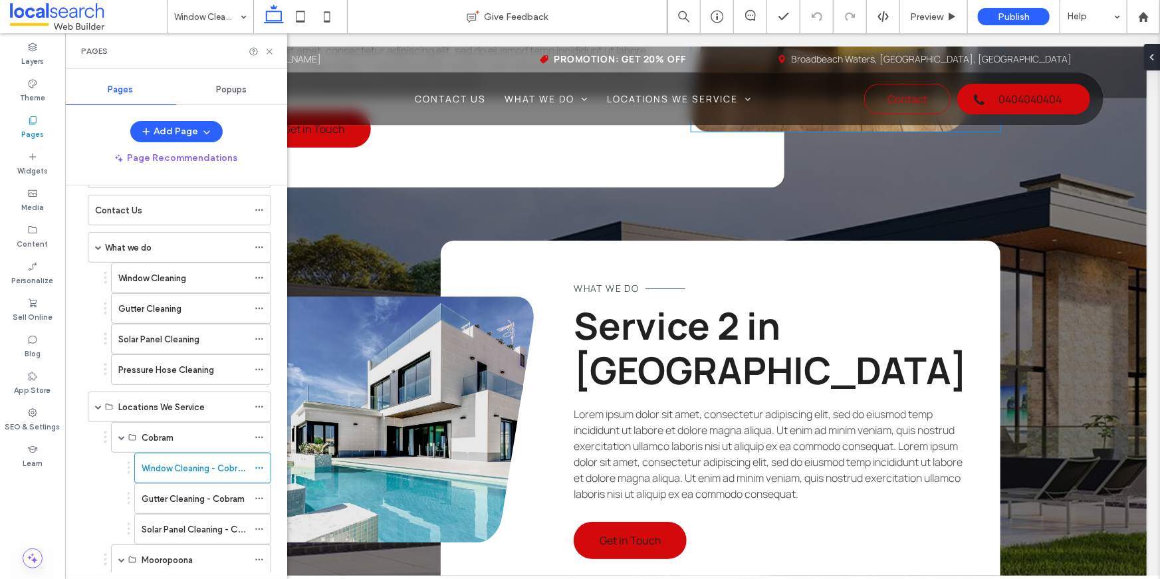
scroll to position [2646, 0]
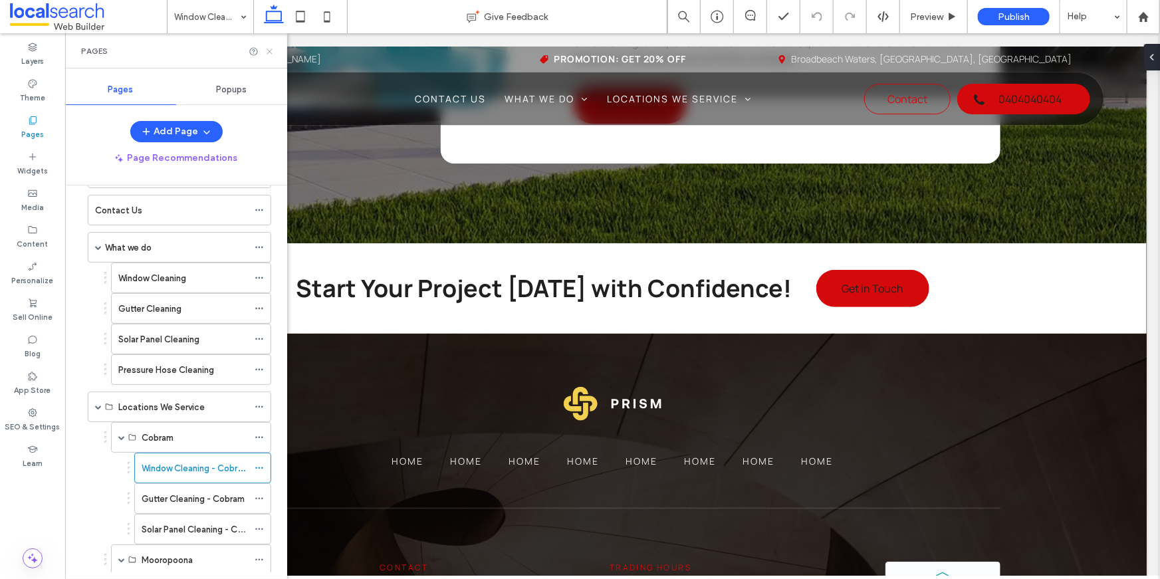
click at [271, 51] on icon at bounding box center [270, 52] width 10 height 10
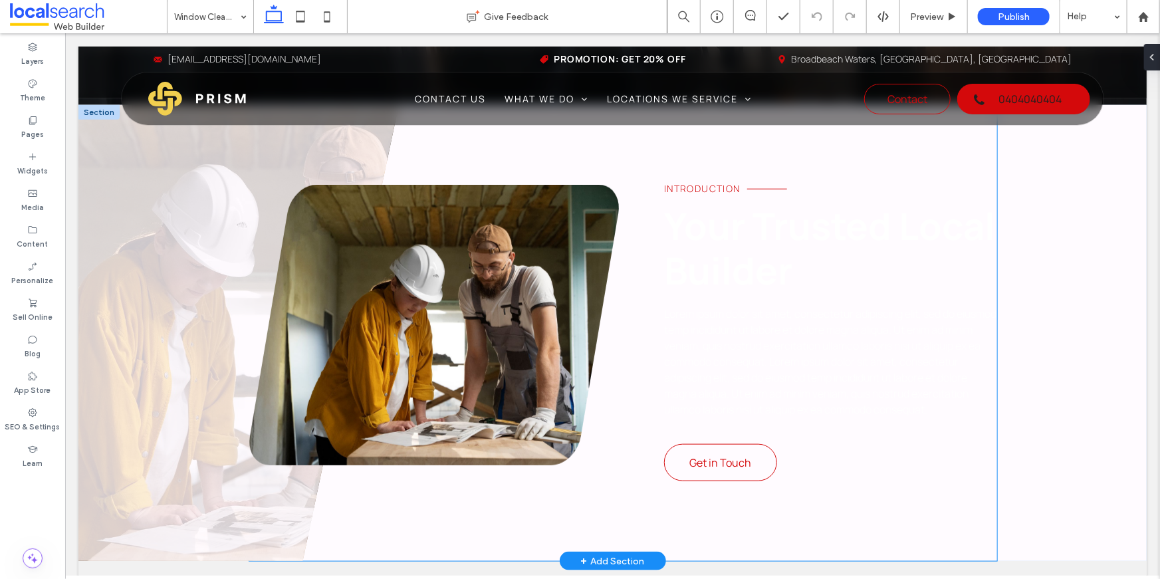
scroll to position [526, 0]
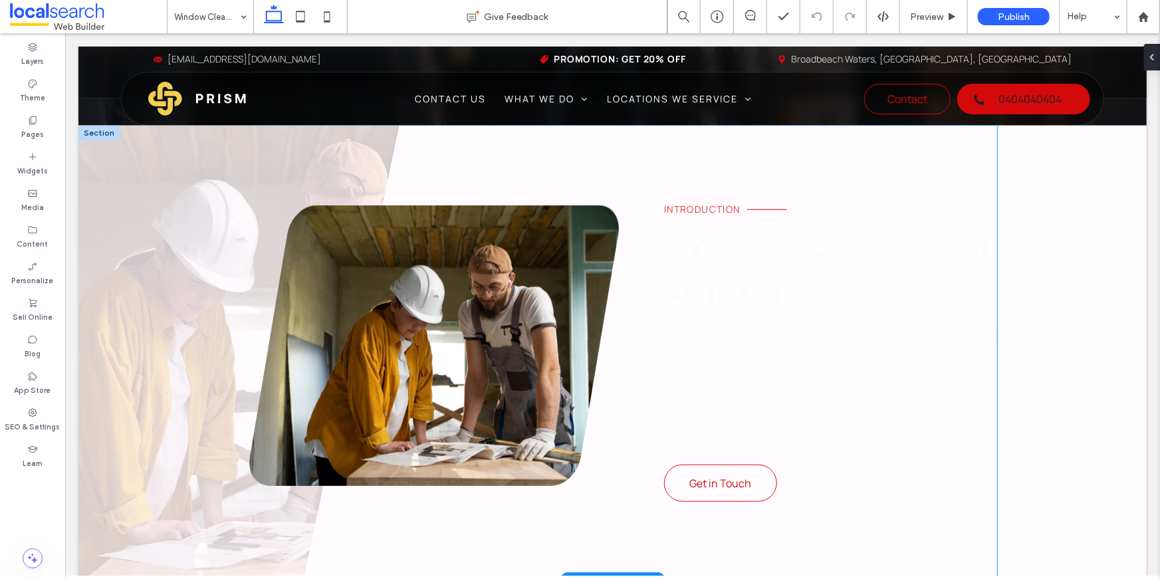
click at [731, 237] on span "Your Trusted Local Builder" at bounding box center [829, 268] width 331 height 96
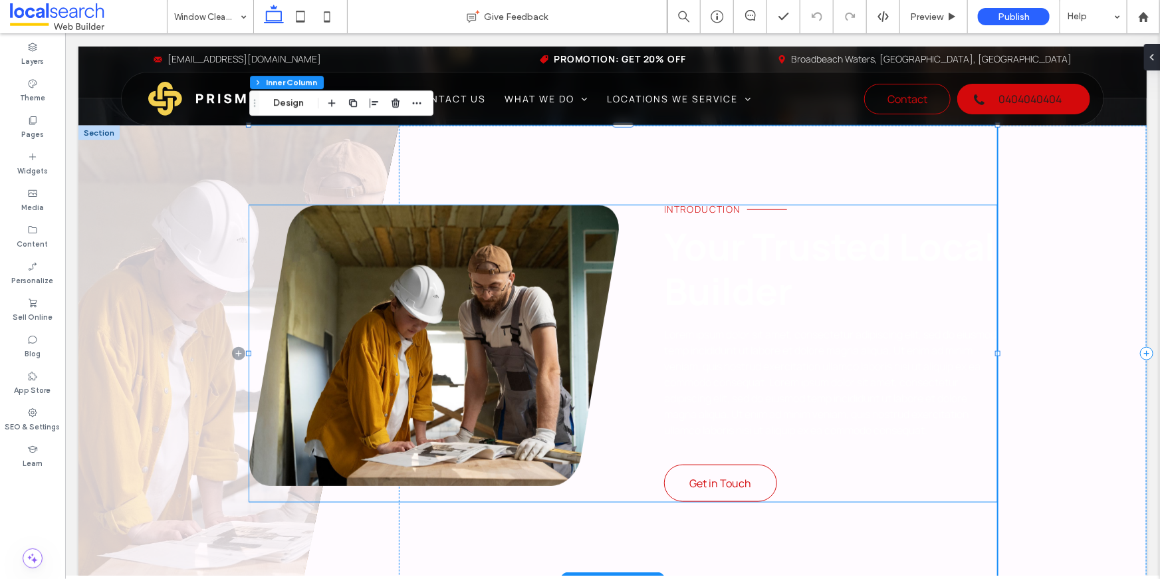
click at [768, 456] on div "Introduction Your Trusted Local Builder Lorem ipsum dolor sit amet, consectetur…" at bounding box center [830, 353] width 333 height 297
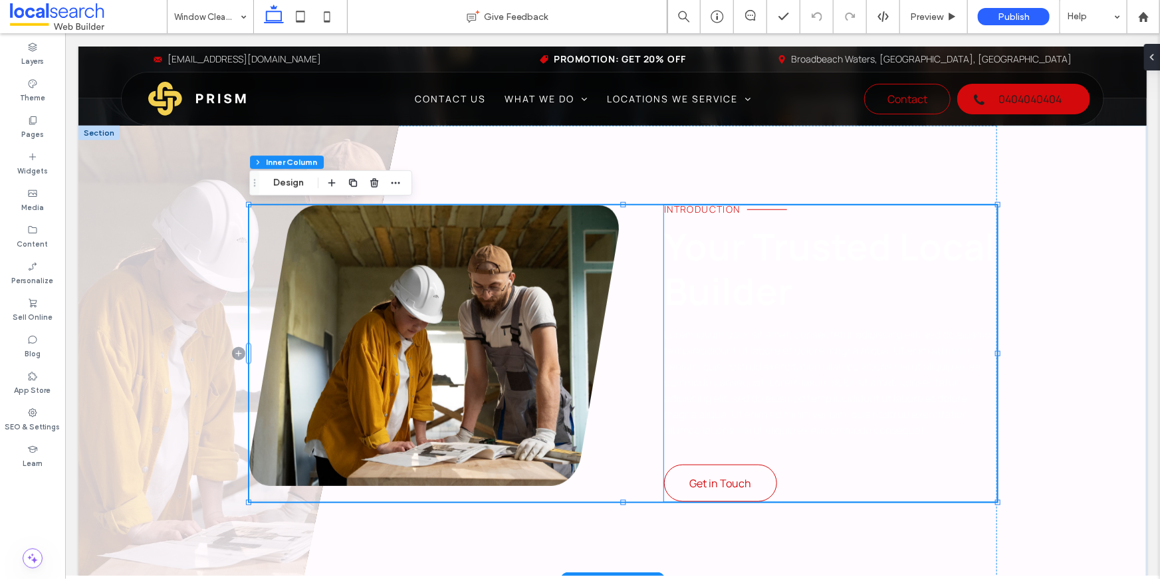
click at [788, 398] on span "Lorem ipsum dolor sit amet, consectetur adipiscing elit, sed do eiusmod temp in…" at bounding box center [830, 382] width 332 height 110
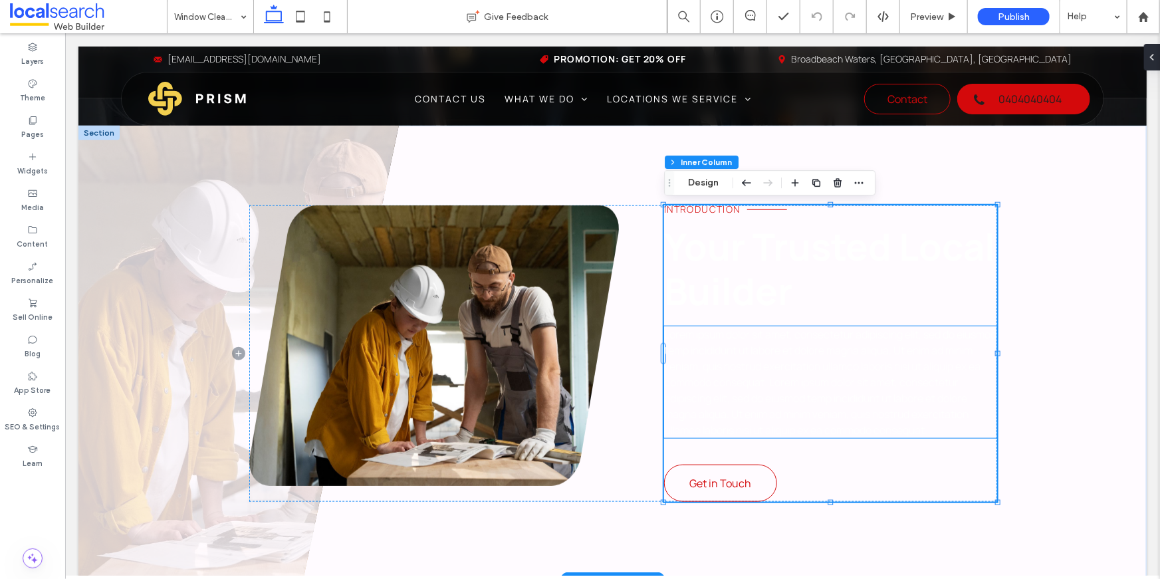
click at [790, 385] on span "Lorem ipsum dolor sit amet, consectetur adipiscing elit, sed do eiusmod temp in…" at bounding box center [830, 382] width 332 height 110
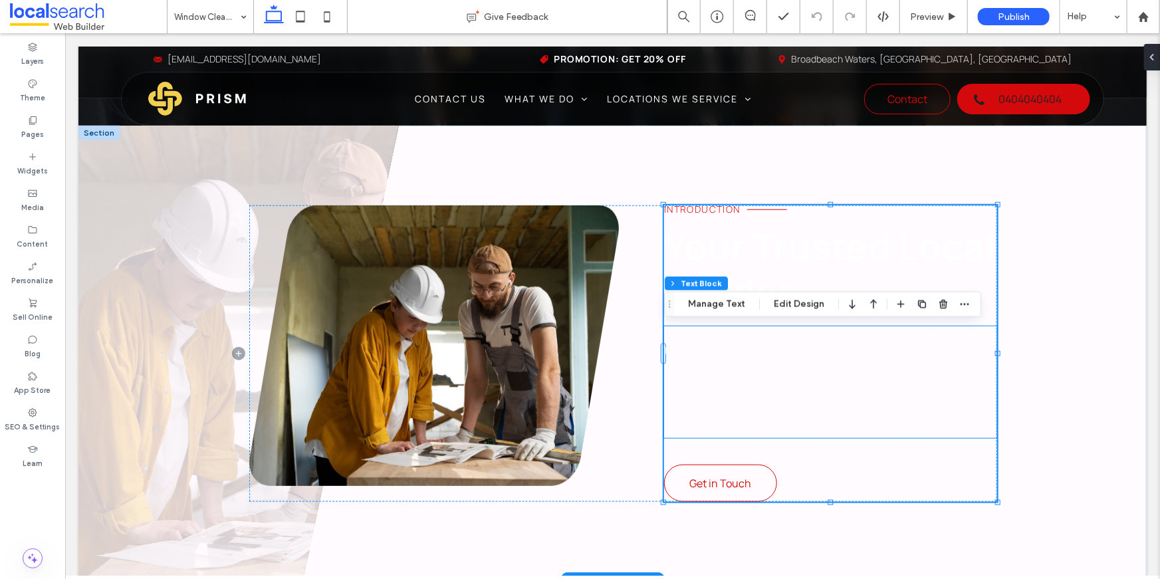
click at [790, 385] on span "Lorem ipsum dolor sit amet, consectetur adipiscing elit, sed do eiusmod temp in…" at bounding box center [830, 382] width 332 height 110
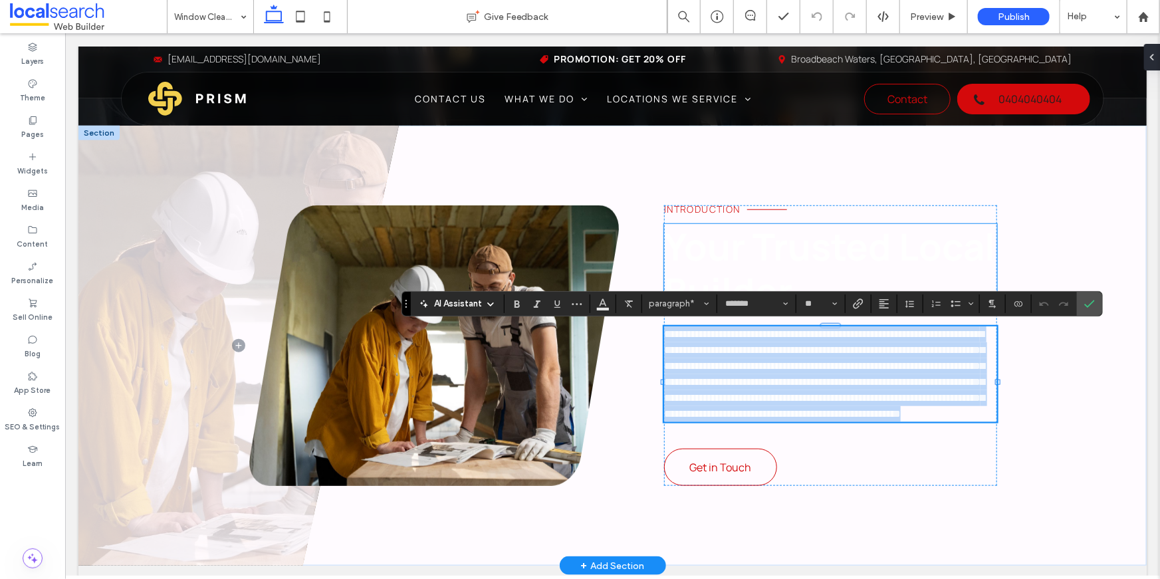
click at [716, 269] on span "Your Trusted Local Builder" at bounding box center [829, 268] width 331 height 96
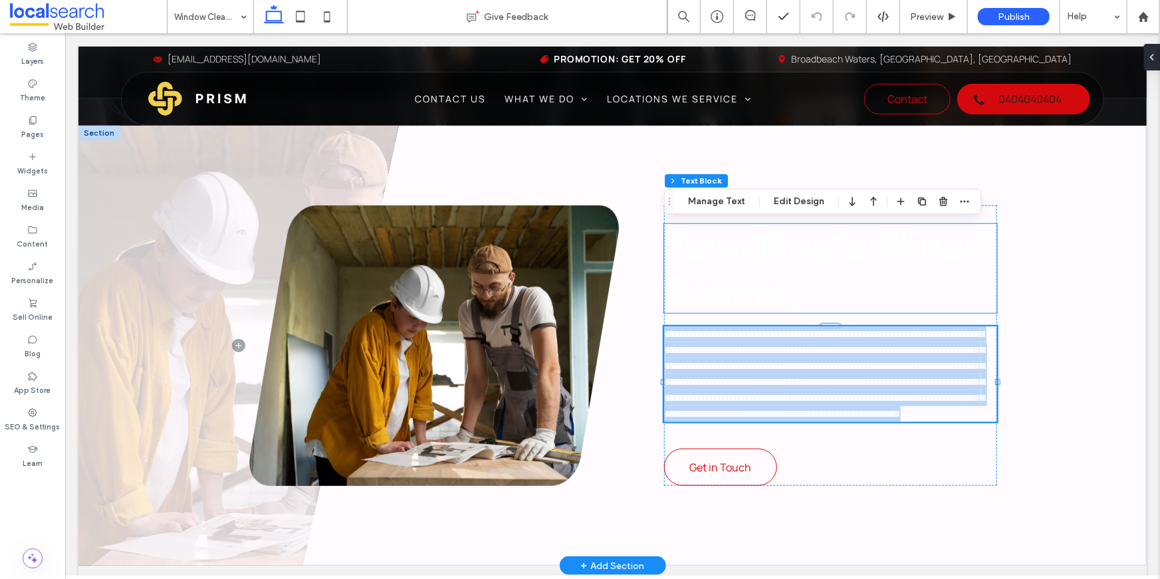
click at [716, 269] on span "Your Trusted Local Builder" at bounding box center [829, 268] width 331 height 96
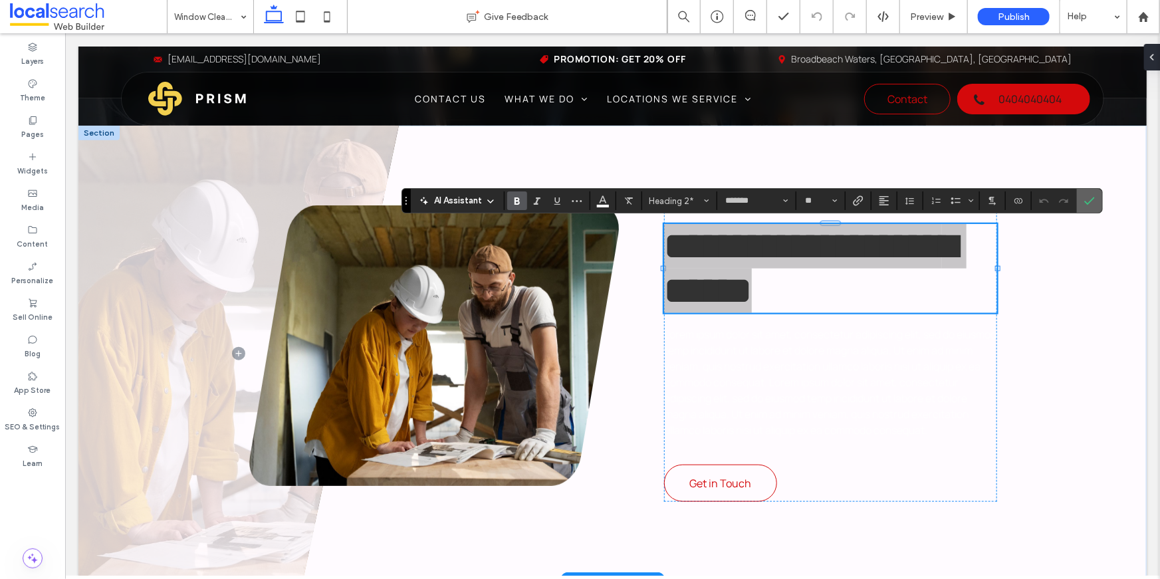
click at [1085, 201] on icon "Confirm" at bounding box center [1090, 201] width 11 height 11
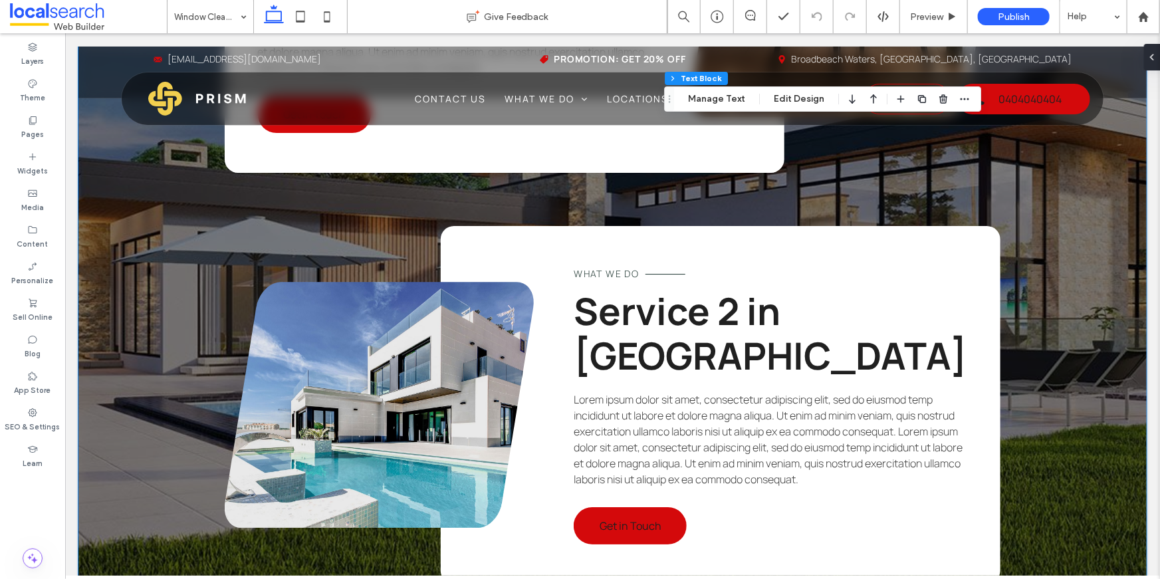
scroll to position [2380, 0]
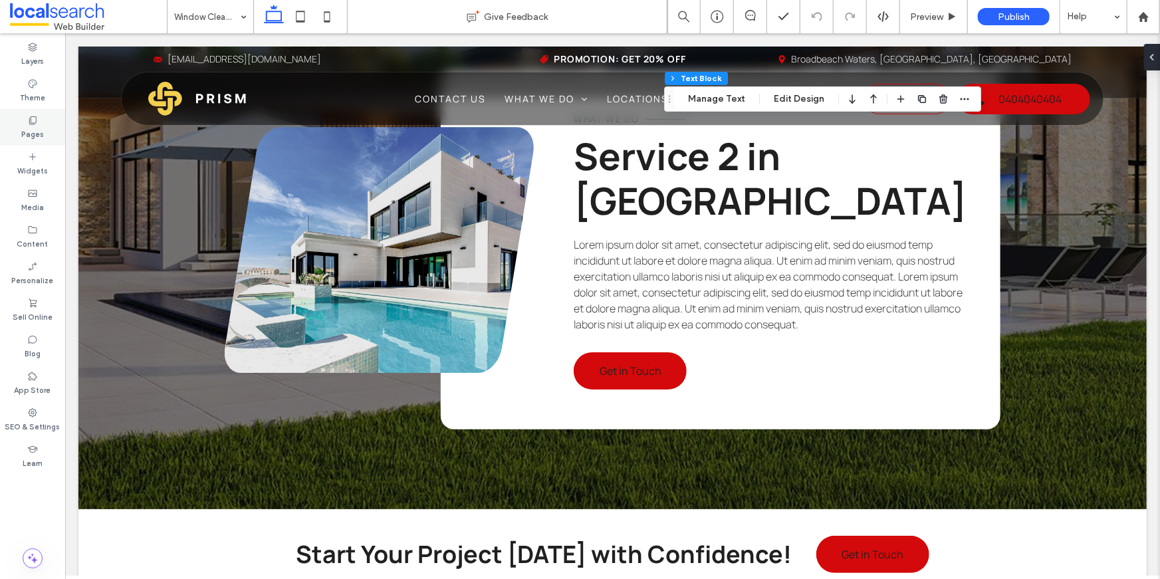
click at [31, 127] on label "Pages" at bounding box center [32, 133] width 23 height 15
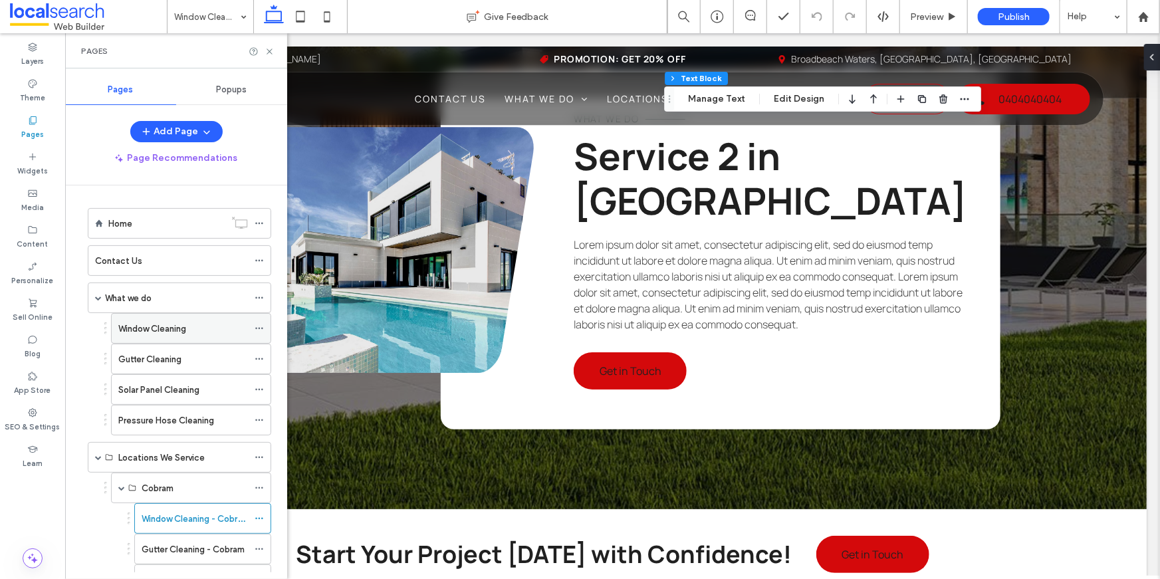
click at [180, 321] on label "Window Cleaning" at bounding box center [152, 328] width 68 height 23
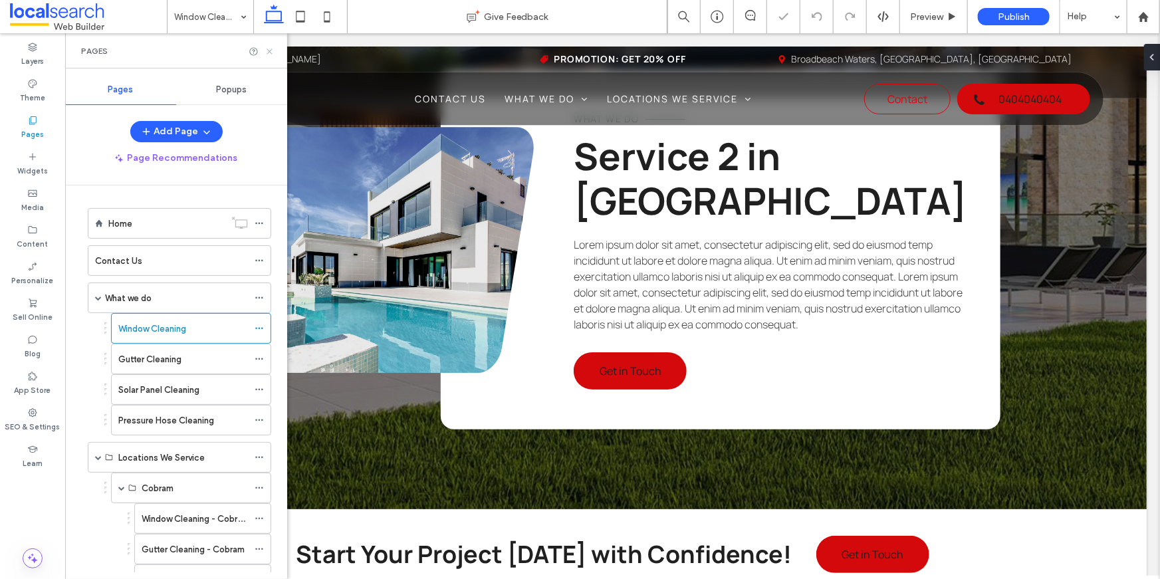
click at [270, 49] on icon at bounding box center [270, 52] width 10 height 10
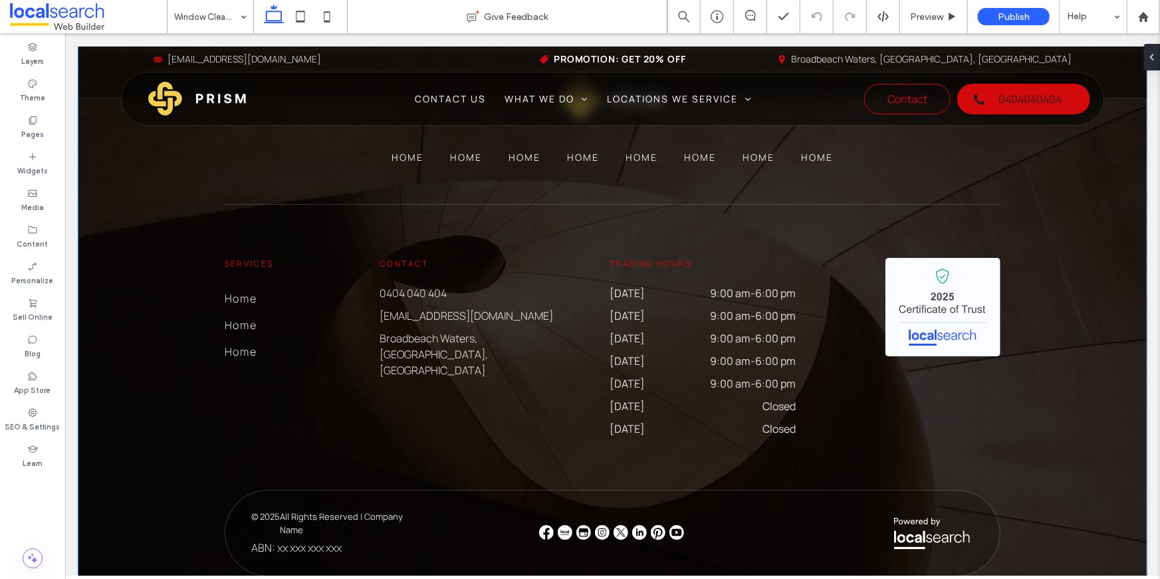
scroll to position [2371, 0]
